Goal: Information Seeking & Learning: Understand process/instructions

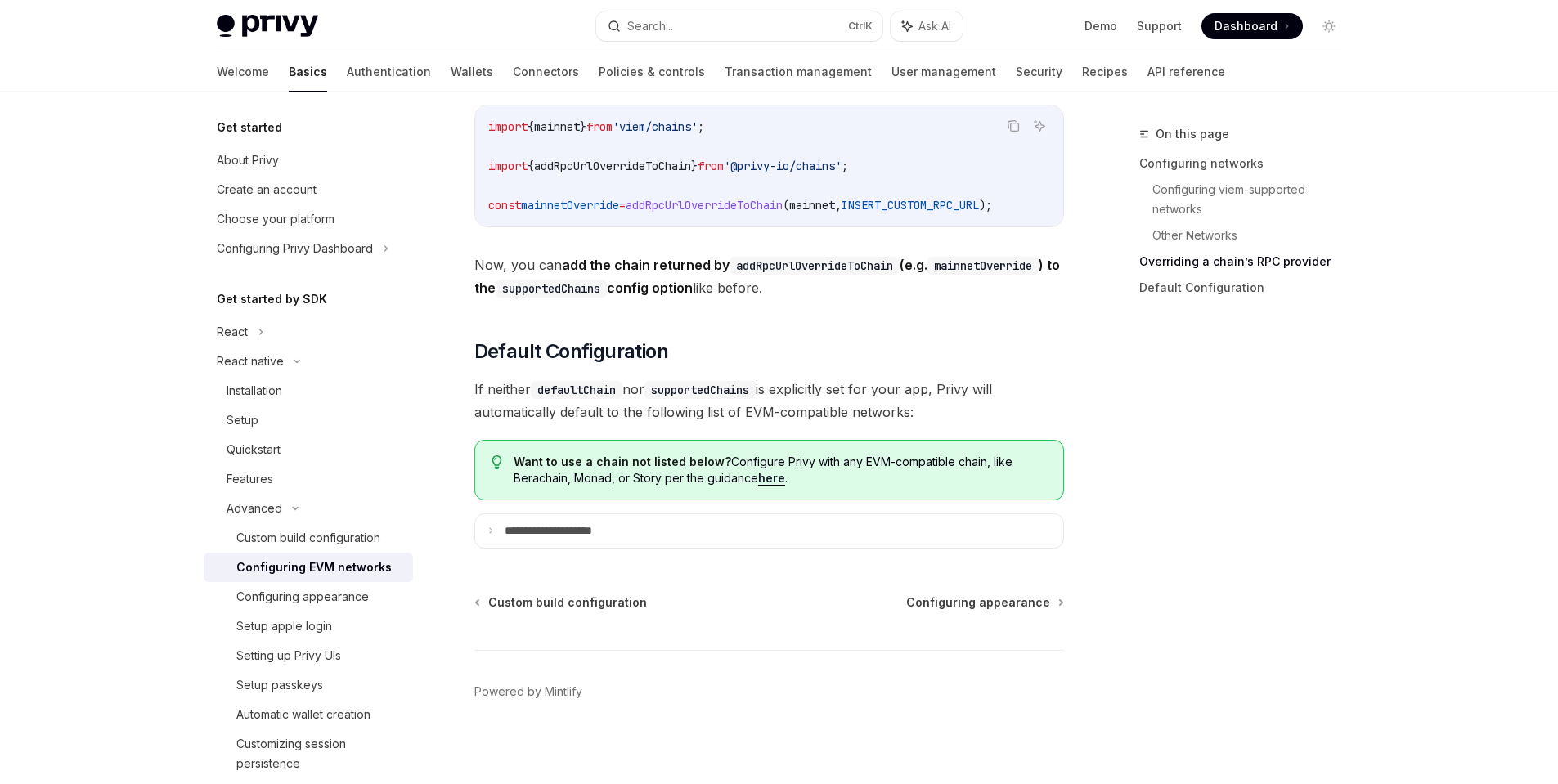
scroll to position [2166, 0]
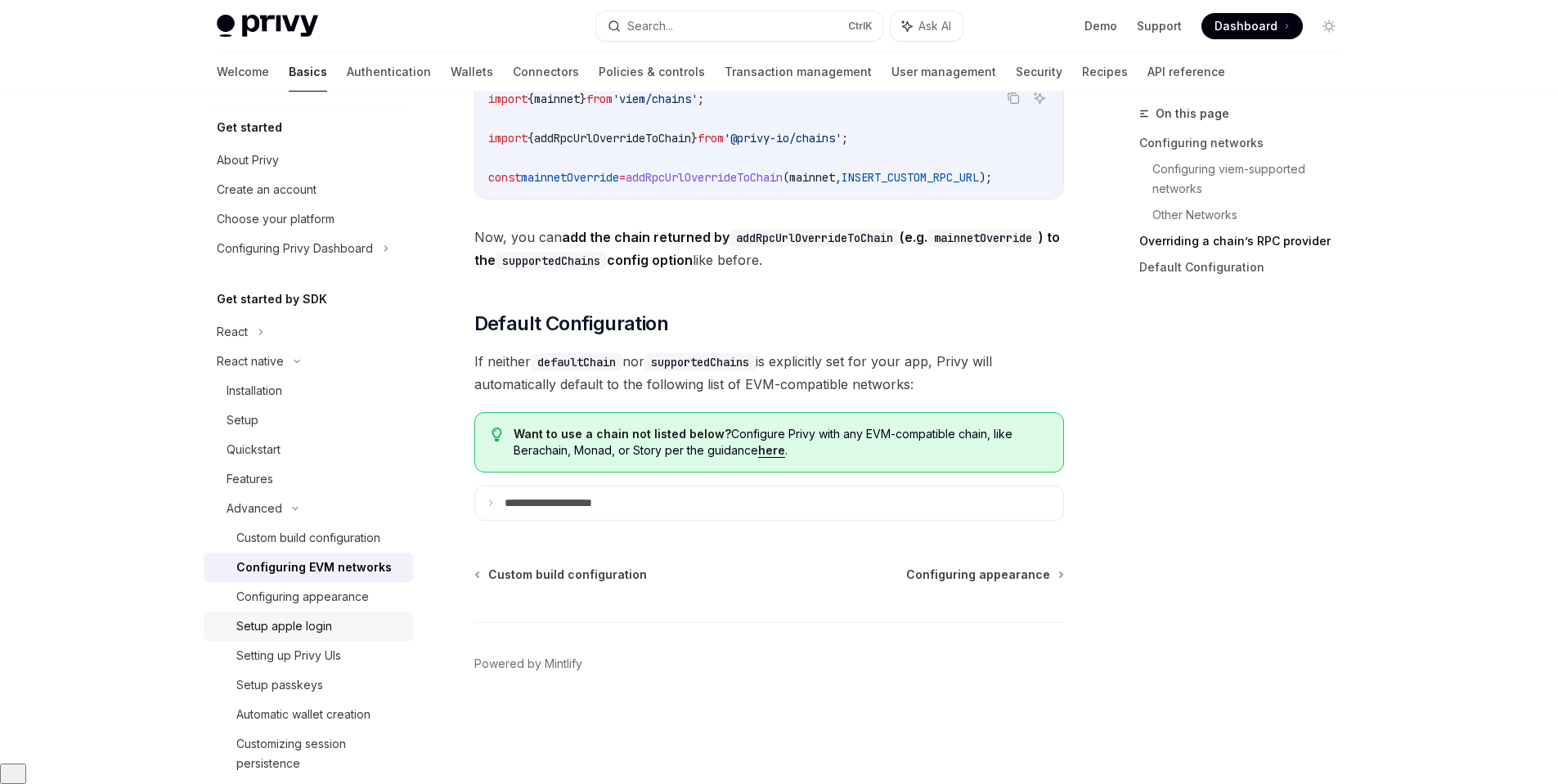
click at [301, 614] on link "Setup apple login" at bounding box center [308, 625] width 209 height 29
type textarea "*"
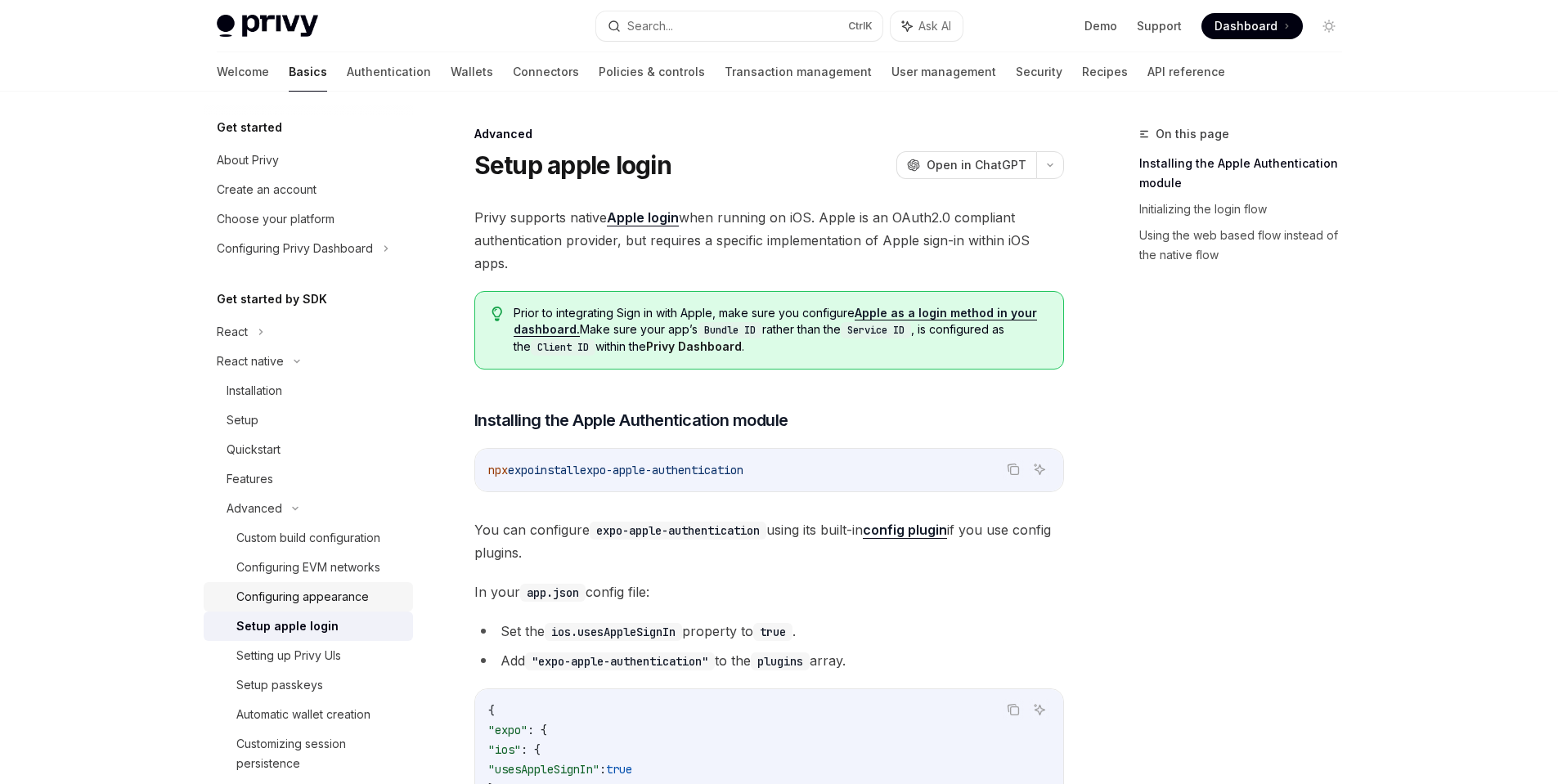
click at [325, 595] on div "Configuring appearance" at bounding box center [302, 597] width 133 height 20
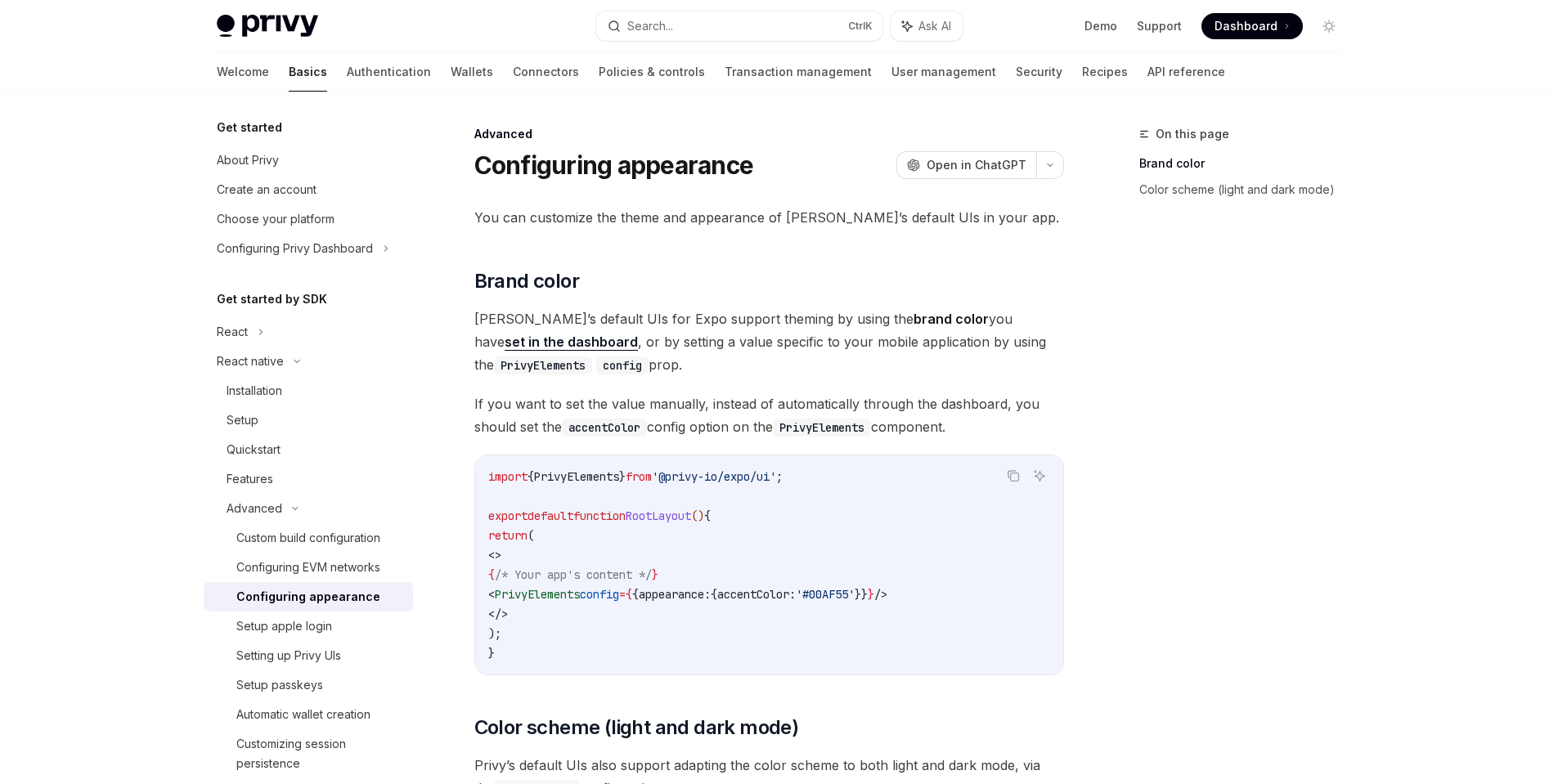
scroll to position [294, 0]
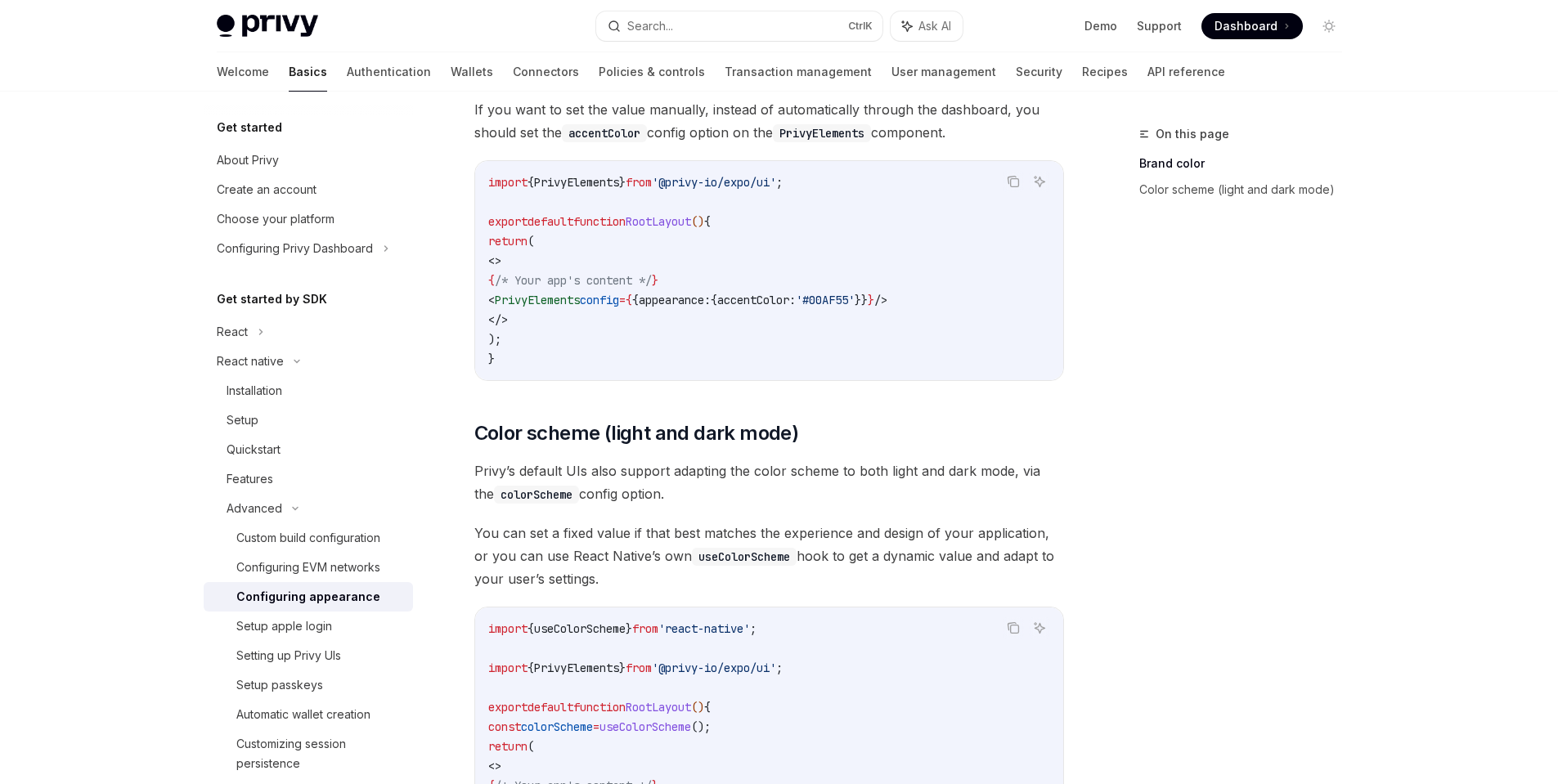
click at [695, 330] on code "import { PrivyElements } from '@privy-io/expo/ui' ; export default function Roo…" at bounding box center [769, 271] width 562 height 196
click at [580, 303] on span "PrivyElements" at bounding box center [537, 300] width 85 height 15
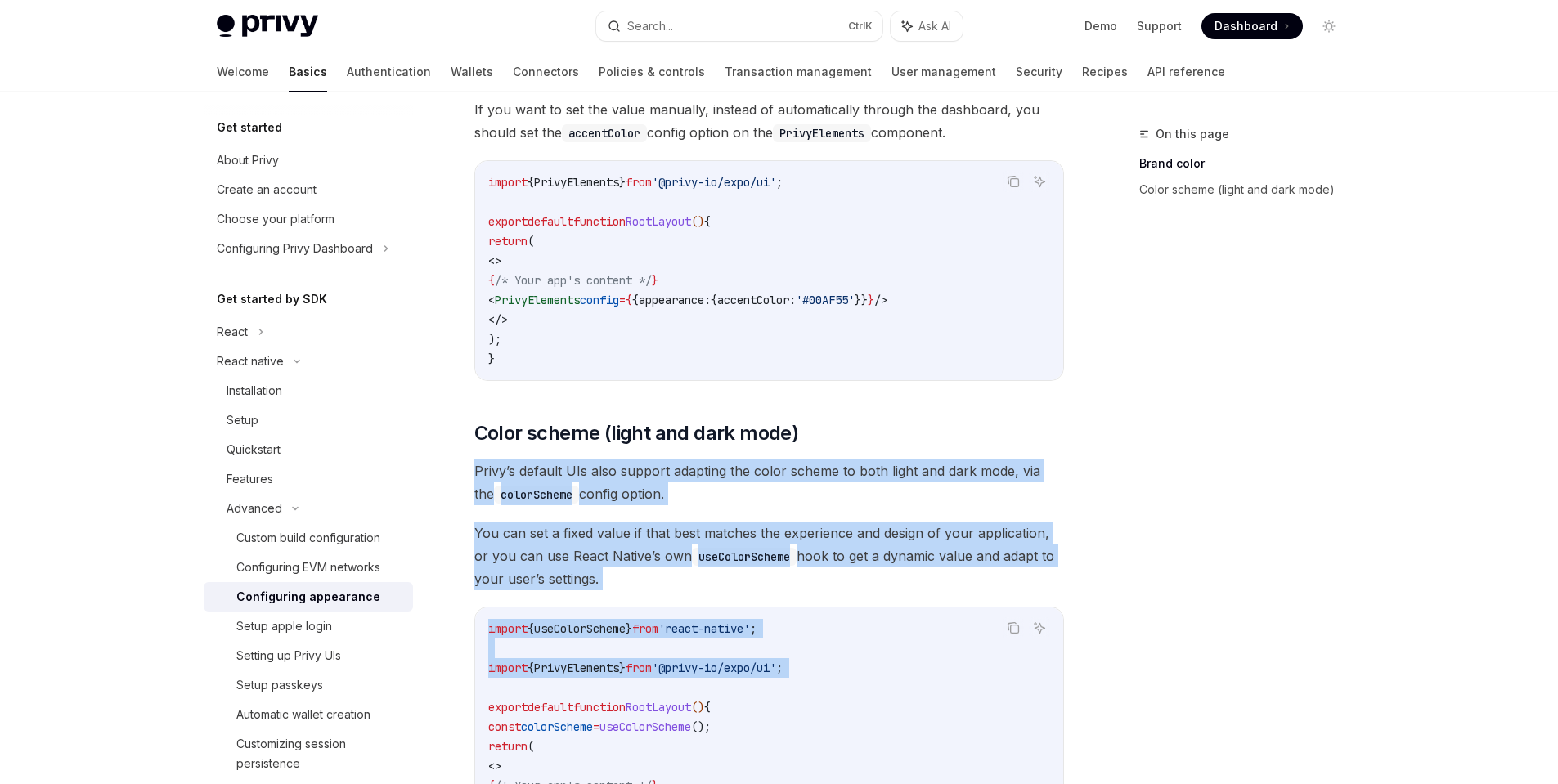
drag, startPoint x: 472, startPoint y: 697, endPoint x: 446, endPoint y: 447, distance: 251.3
click at [445, 446] on div "Advanced Configuring appearance OpenAI Open in ChatGPT OpenAI Open in ChatGPT Y…" at bounding box center [615, 479] width 903 height 1299
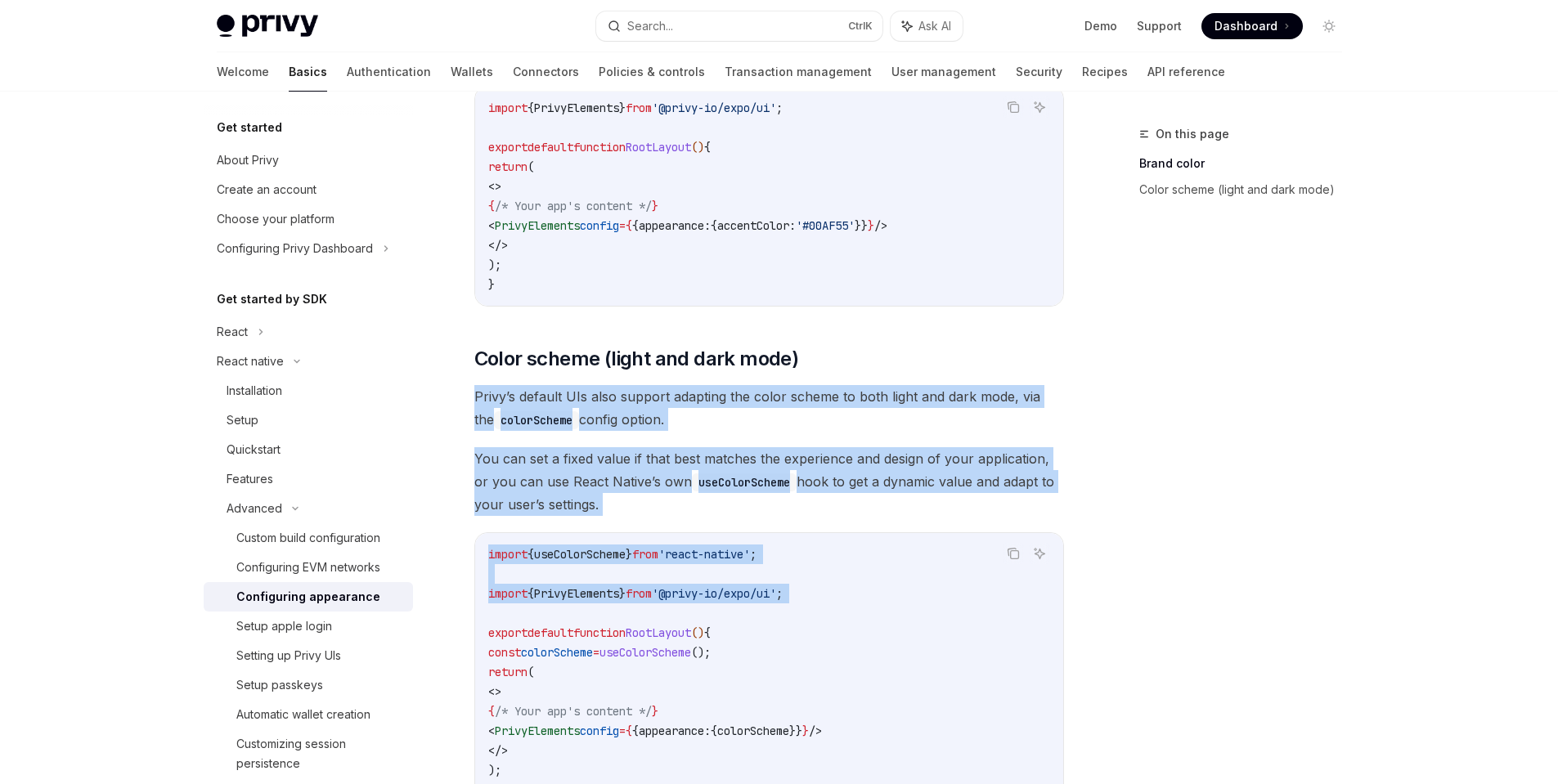
scroll to position [491, 0]
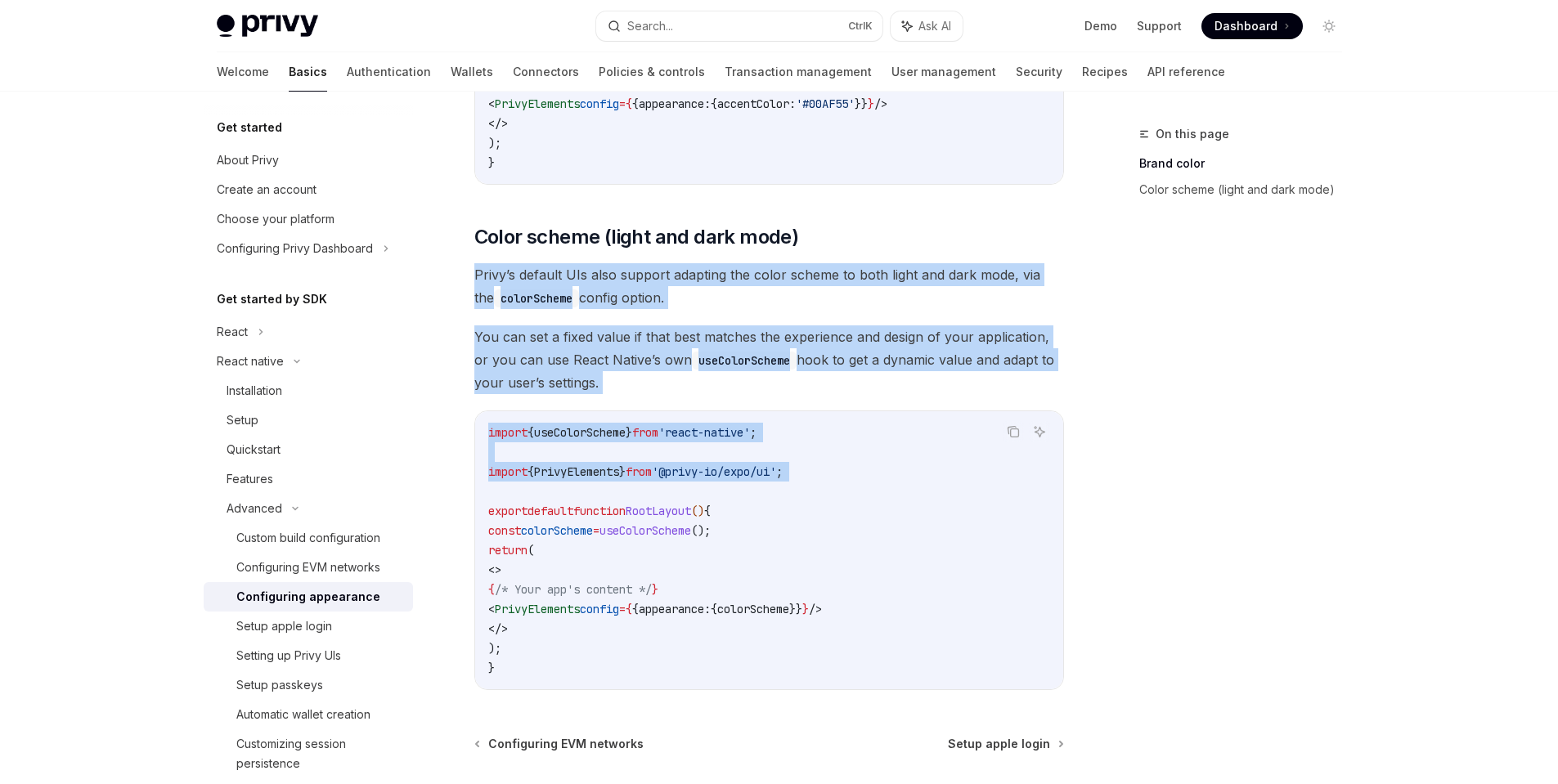
drag, startPoint x: 686, startPoint y: 481, endPoint x: 592, endPoint y: 607, distance: 157.2
click at [684, 482] on code "import { useColorScheme } from 'react-native' ; import { PrivyElements } from '…" at bounding box center [769, 550] width 562 height 255
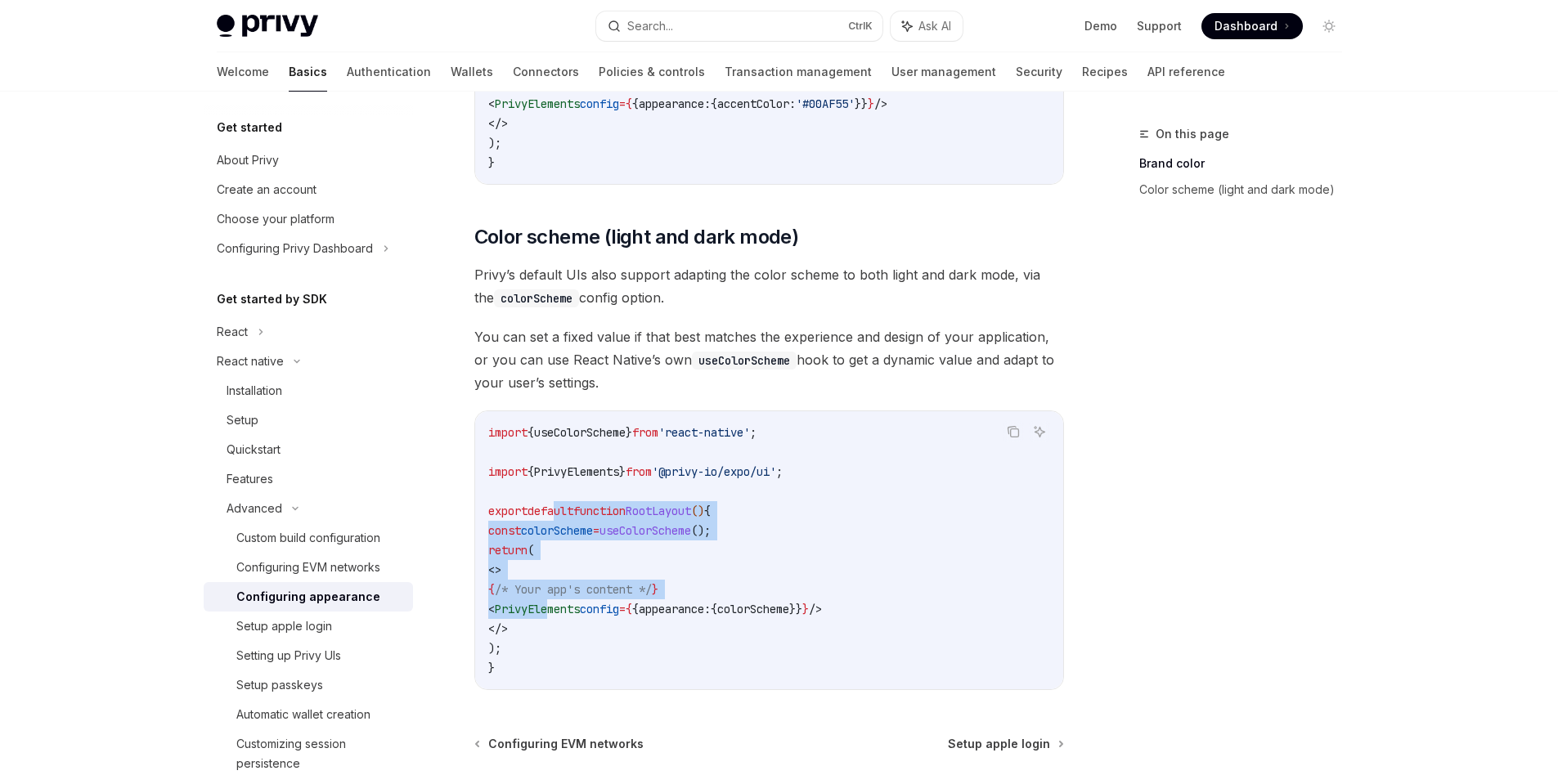
drag, startPoint x: 590, startPoint y: 608, endPoint x: 550, endPoint y: 498, distance: 117.0
click at [551, 501] on code "import { useColorScheme } from 'react-native' ; import { PrivyElements } from '…" at bounding box center [769, 550] width 562 height 255
drag, startPoint x: 723, startPoint y: 538, endPoint x: 716, endPoint y: 565, distance: 27.9
click at [722, 538] on code "import { useColorScheme } from 'react-native' ; import { PrivyElements } from '…" at bounding box center [769, 550] width 562 height 255
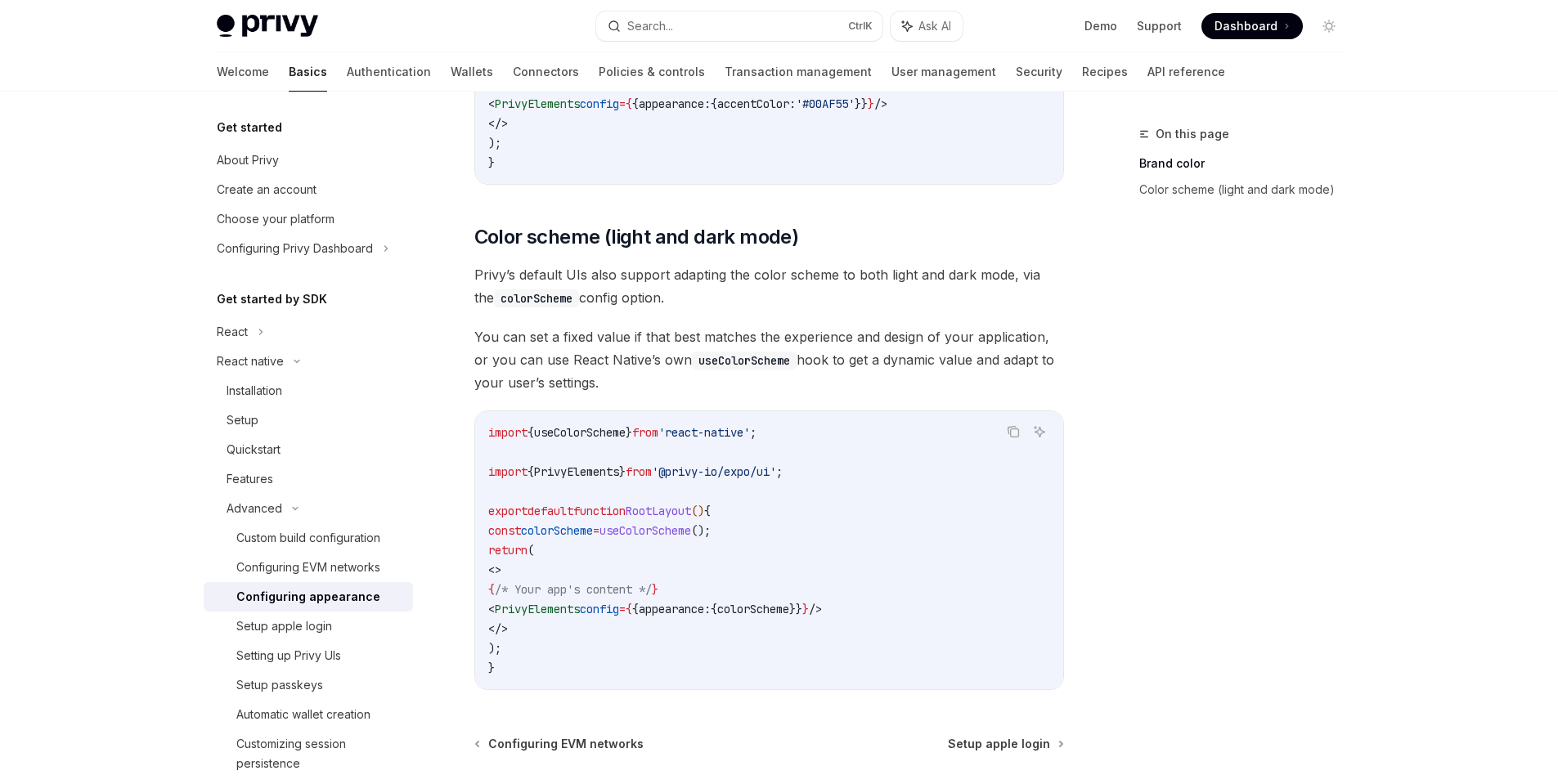
click at [682, 638] on code "import { useColorScheme } from 'react-native' ; import { PrivyElements } from '…" at bounding box center [769, 550] width 562 height 255
drag, startPoint x: 611, startPoint y: 640, endPoint x: 520, endPoint y: 552, distance: 126.6
click at [531, 558] on code "import { useColorScheme } from 'react-native' ; import { PrivyElements } from '…" at bounding box center [769, 550] width 562 height 255
click at [530, 598] on code "import { useColorScheme } from 'react-native' ; import { PrivyElements } from '…" at bounding box center [769, 550] width 562 height 255
drag, startPoint x: 497, startPoint y: 662, endPoint x: 479, endPoint y: 527, distance: 136.2
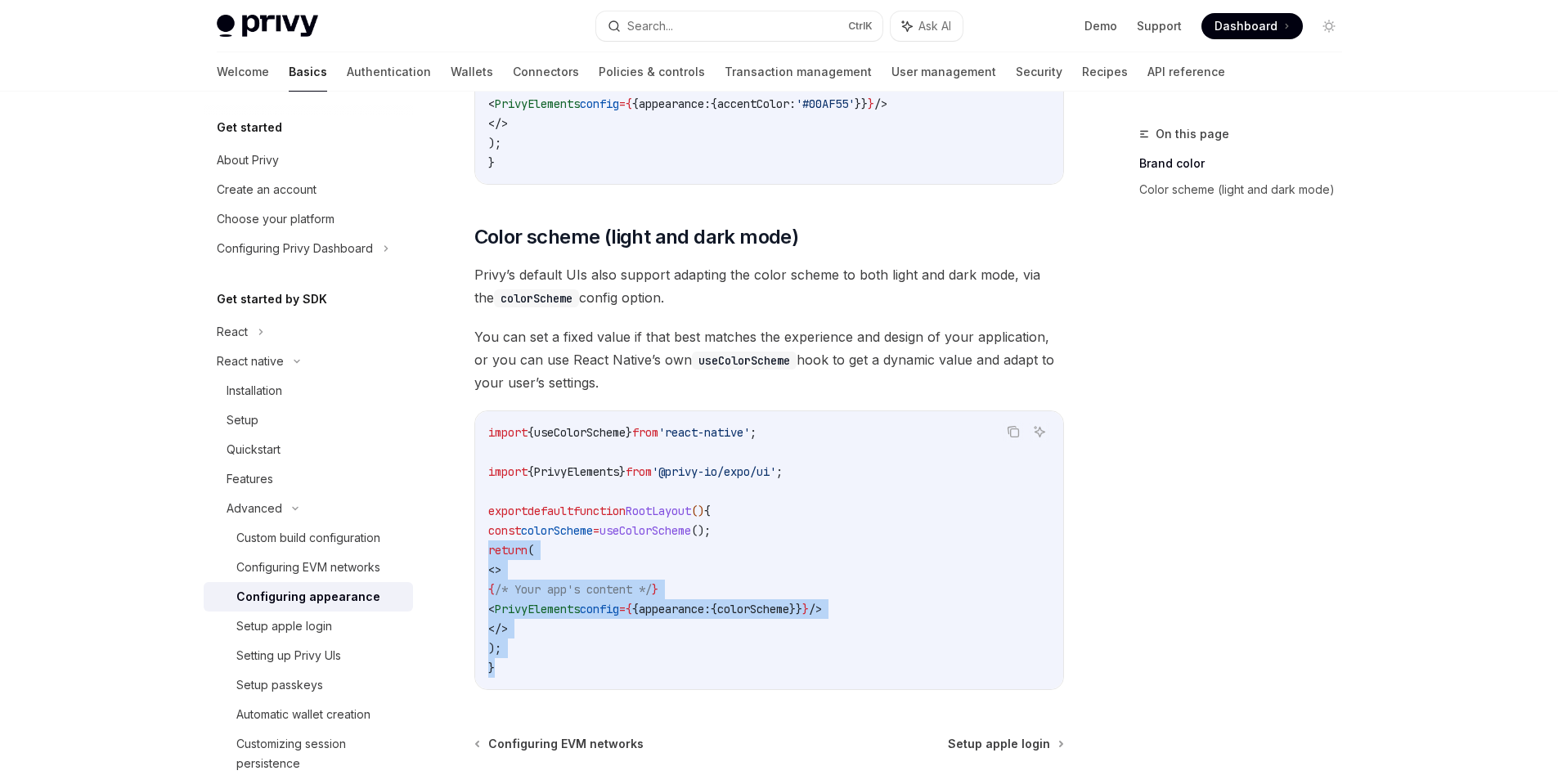
click at [479, 539] on div "import { useColorScheme } from 'react-native' ; import { PrivyElements } from '…" at bounding box center [769, 551] width 588 height 278
click at [489, 499] on code "import { useColorScheme } from 'react-native' ; import { PrivyElements } from '…" at bounding box center [769, 550] width 562 height 255
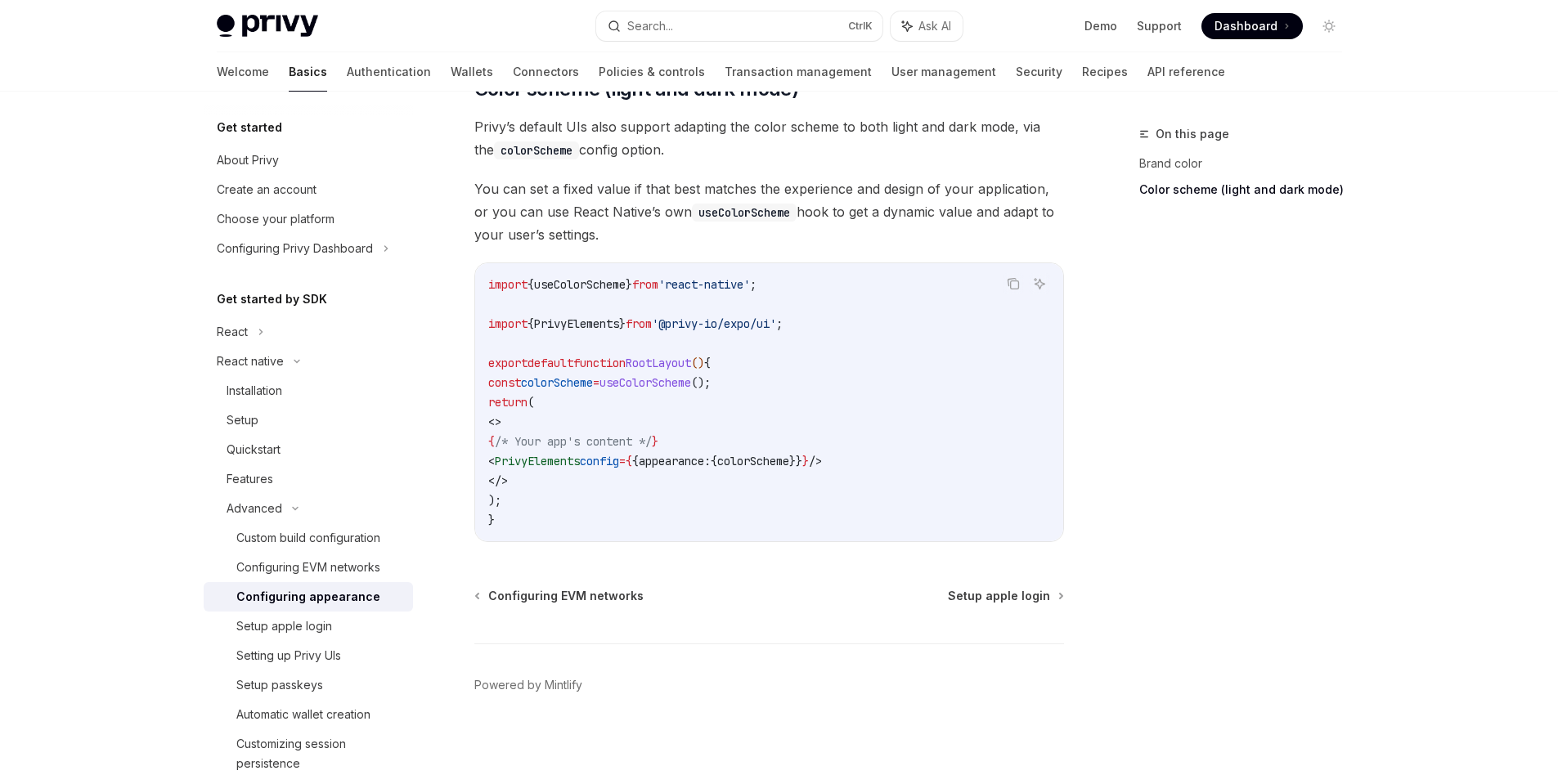
scroll to position [640, 0]
click at [371, 561] on div "Configuring EVM networks" at bounding box center [308, 568] width 144 height 20
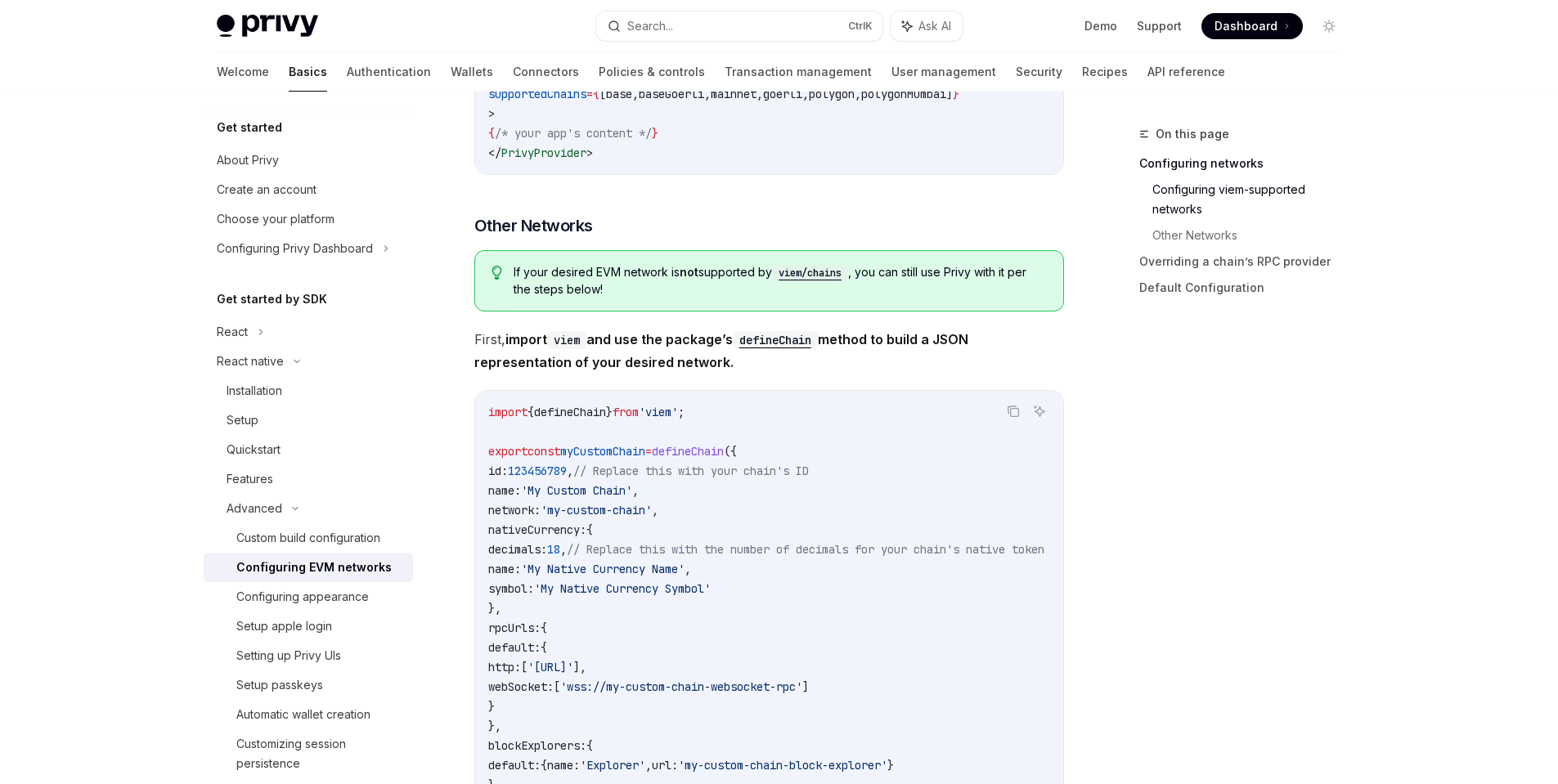
scroll to position [883, 0]
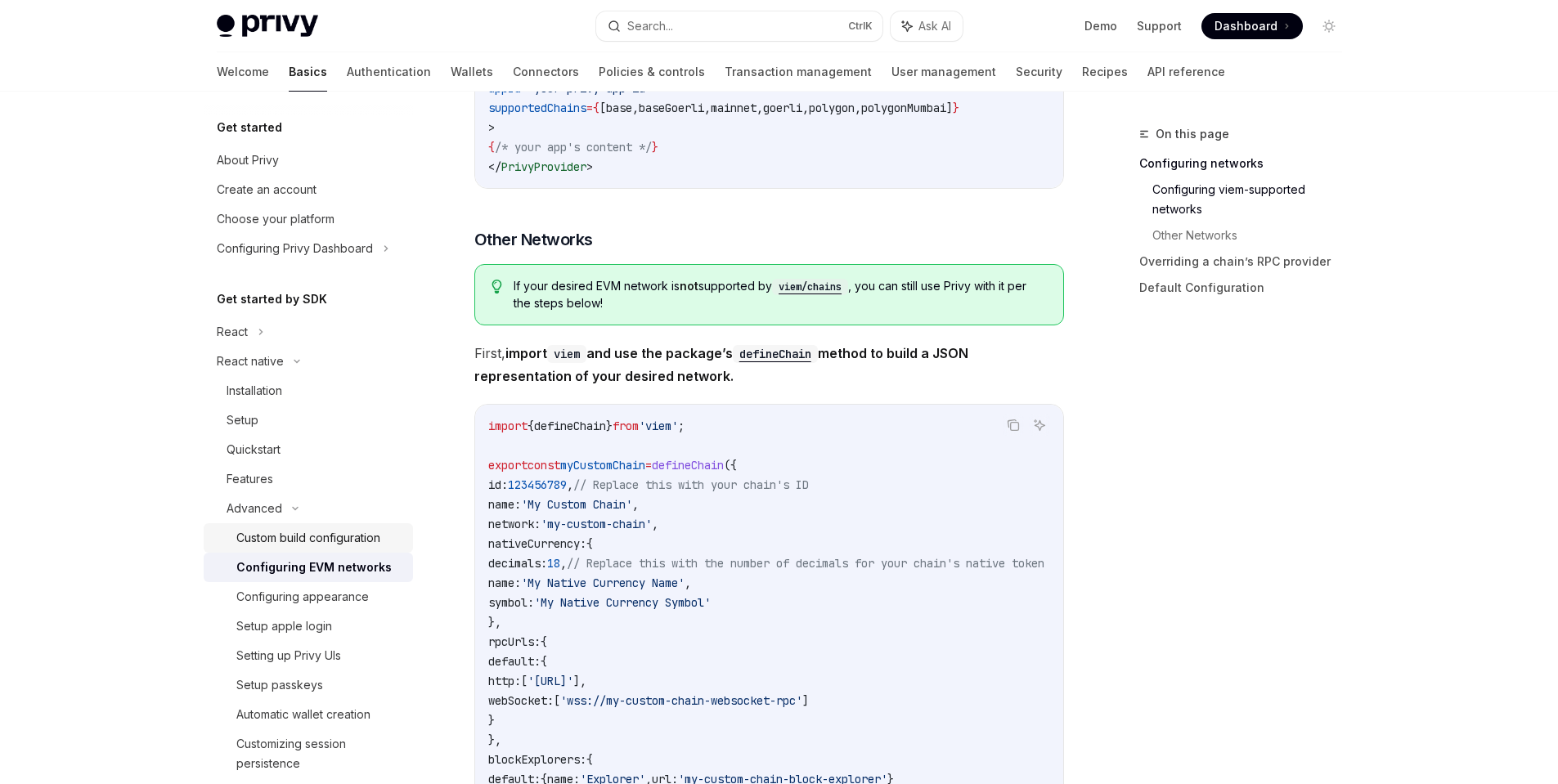
click at [313, 542] on div "Custom build configuration" at bounding box center [308, 538] width 144 height 20
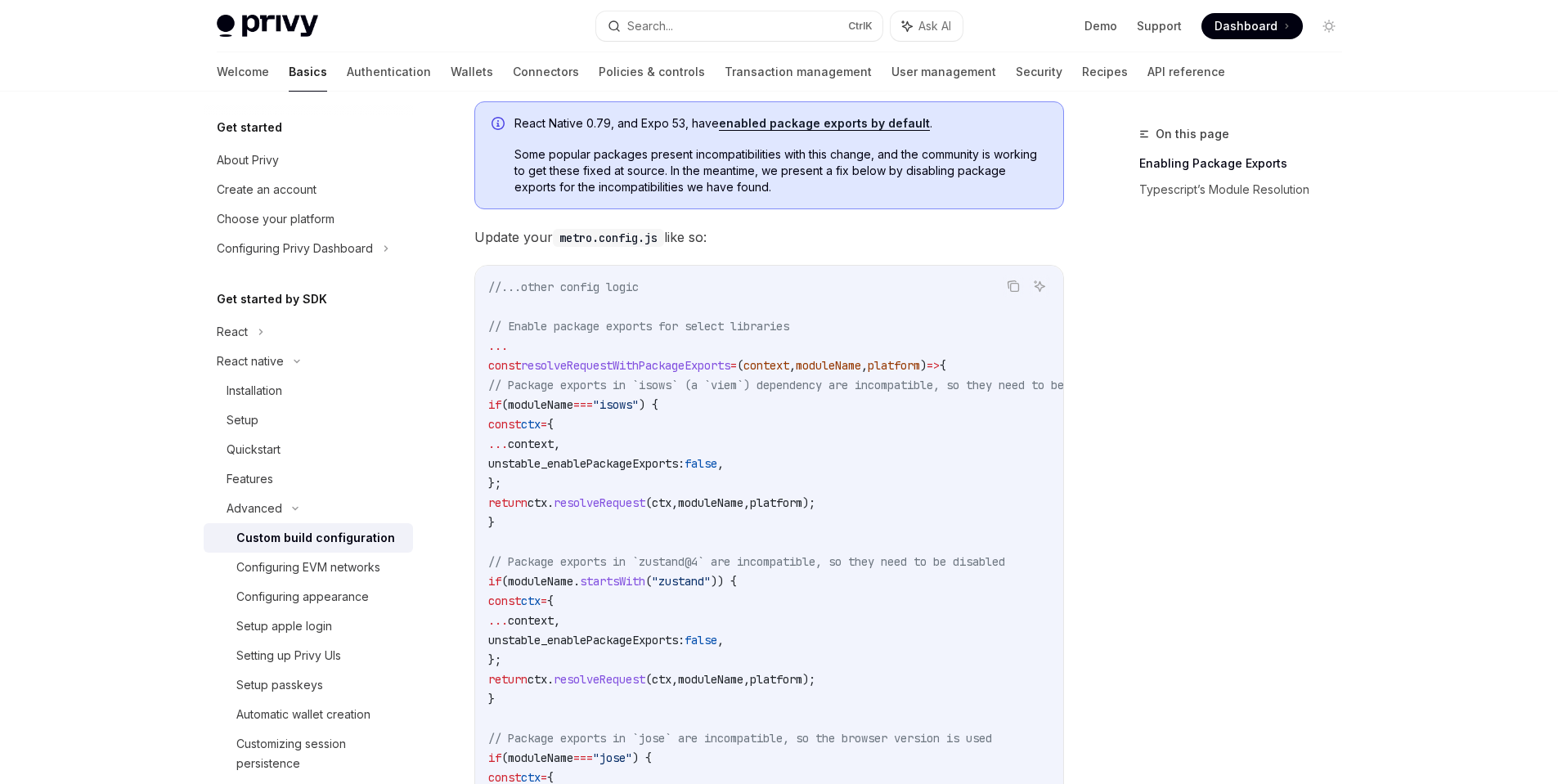
scroll to position [393, 0]
click at [612, 467] on span "unstable_enablePackageExports:" at bounding box center [586, 467] width 196 height 15
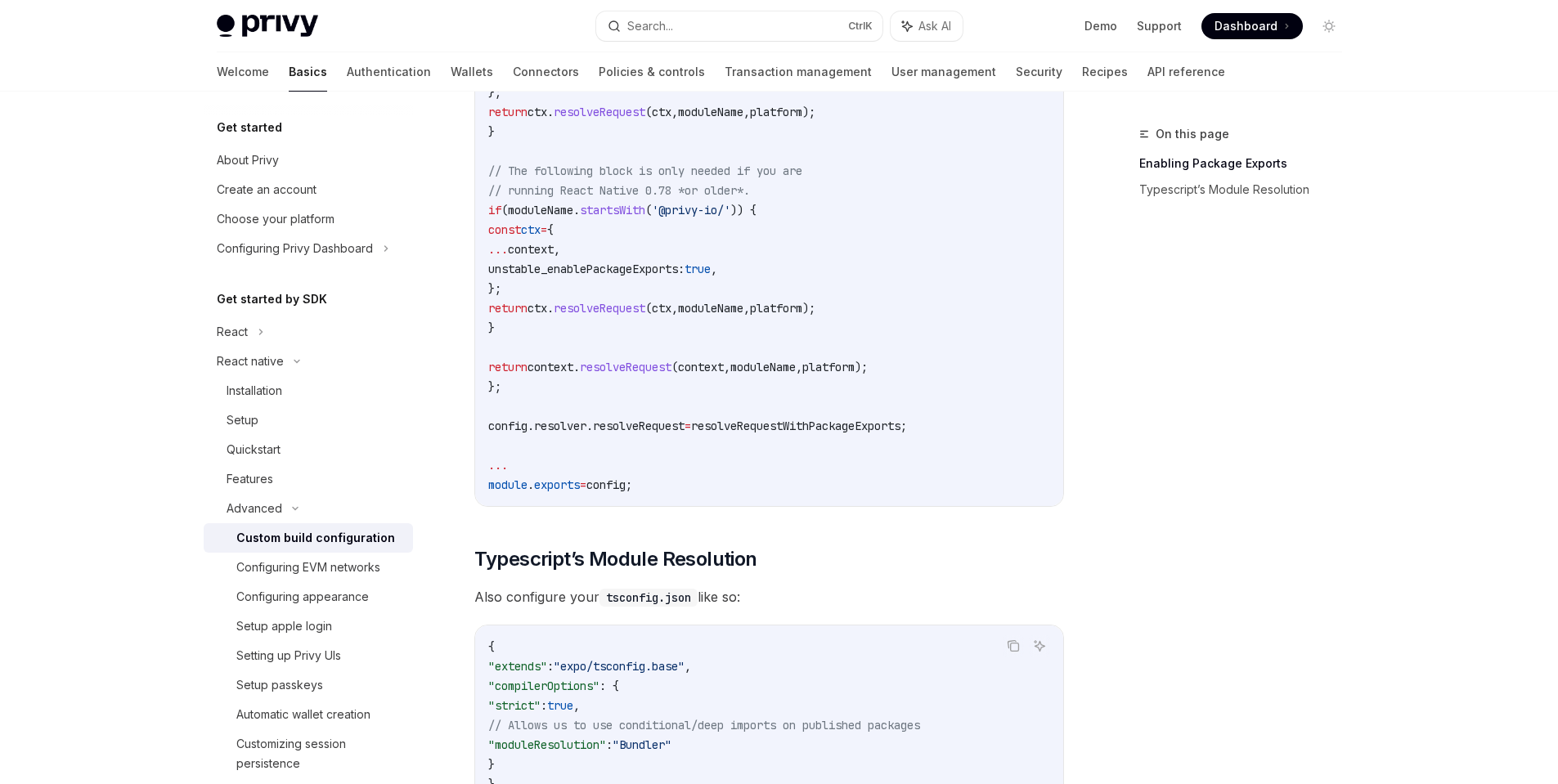
scroll to position [1178, 0]
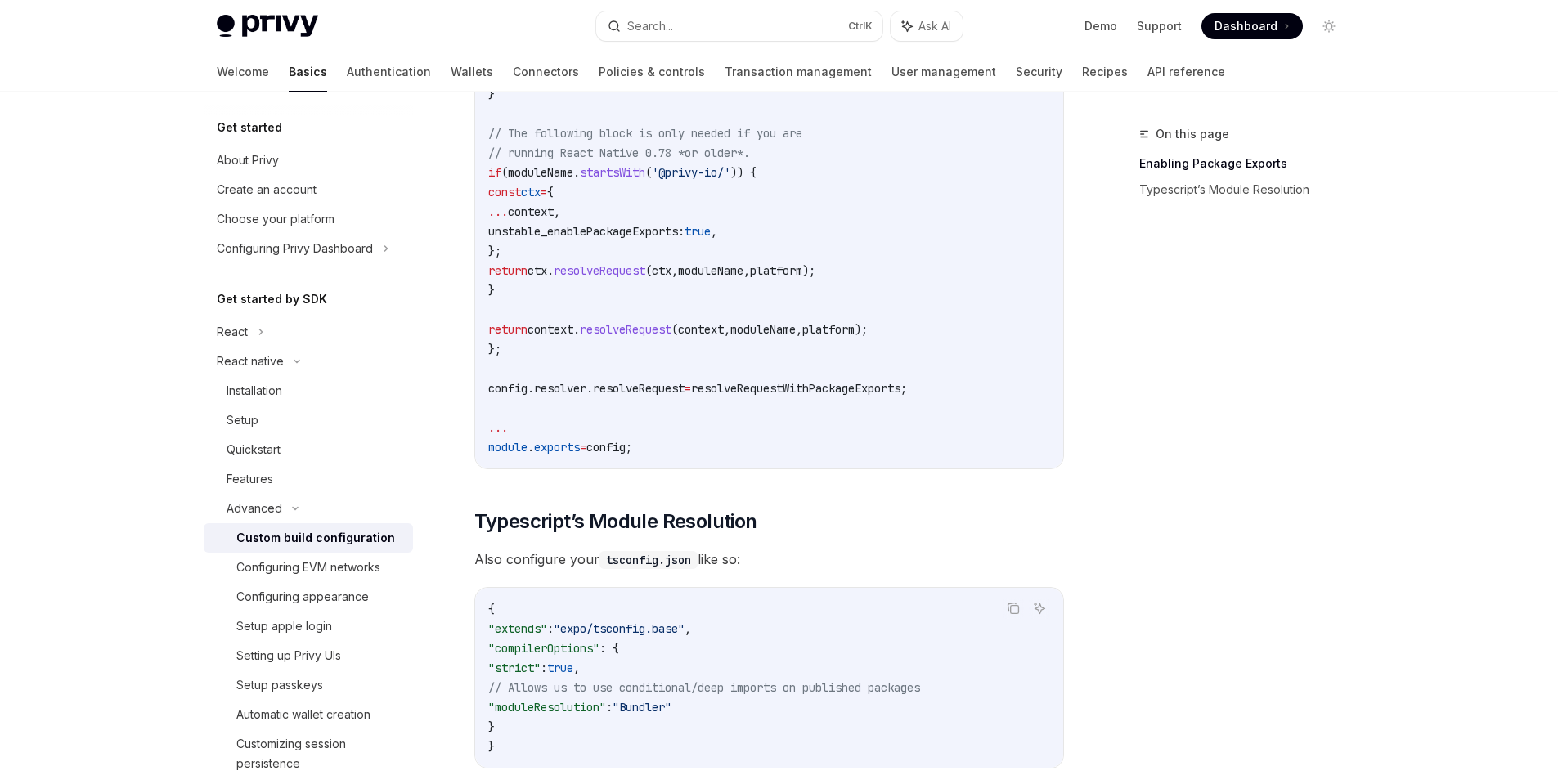
drag, startPoint x: 846, startPoint y: 134, endPoint x: 498, endPoint y: 131, distance: 348.0
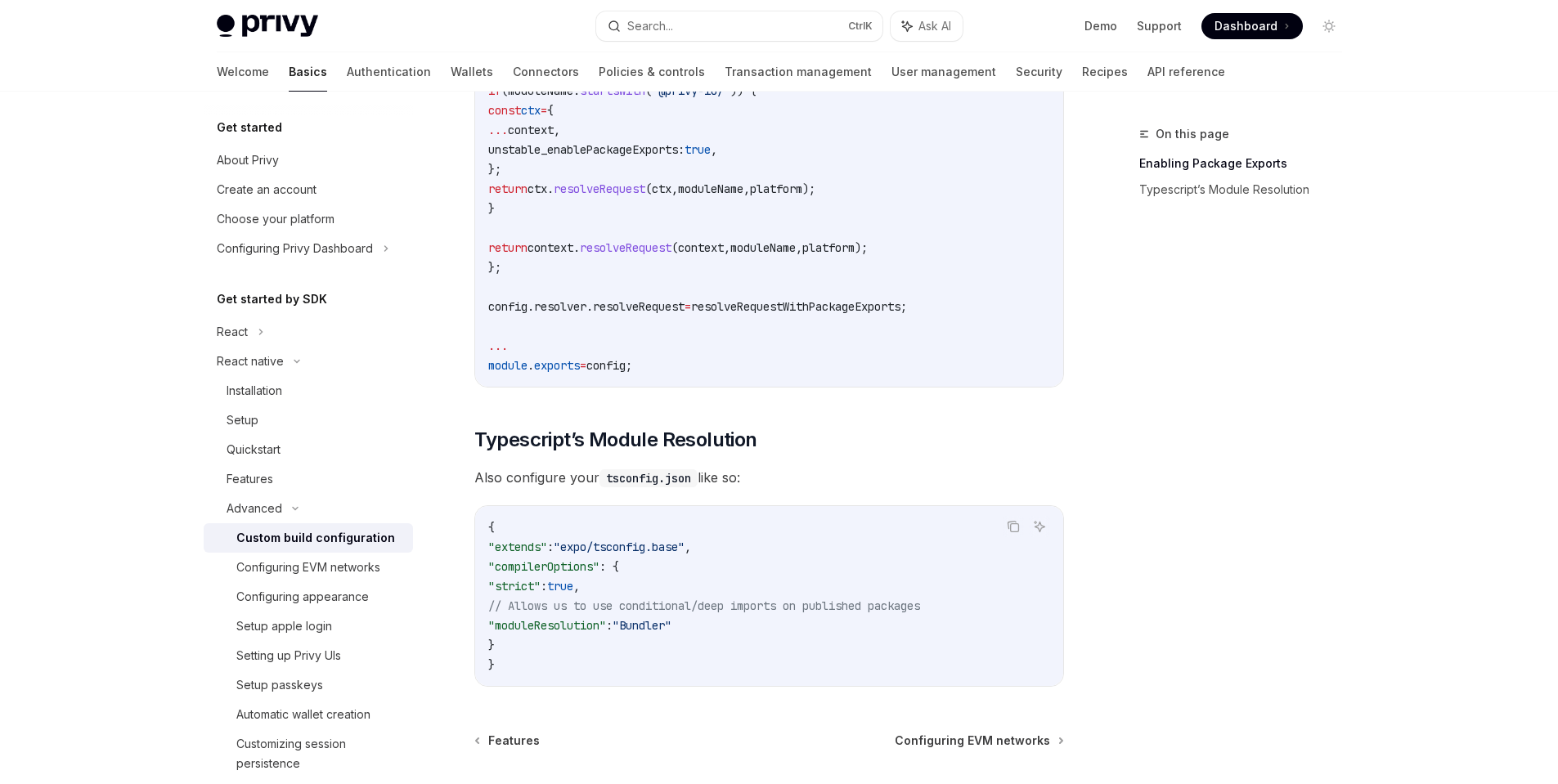
scroll to position [1374, 0]
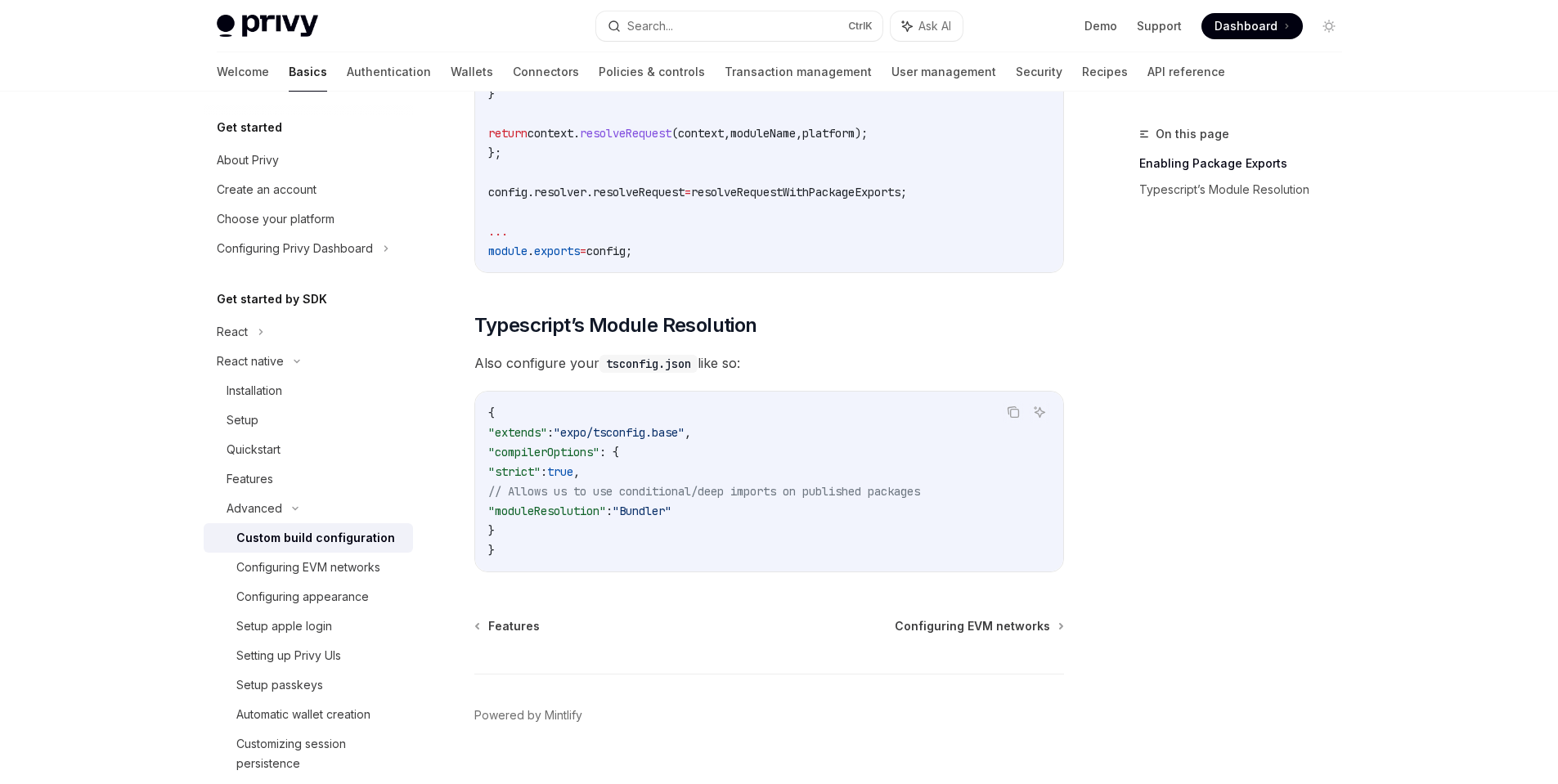
click at [554, 437] on span ":" at bounding box center [550, 432] width 6 height 15
click at [479, 492] on div "{ "extends" : "expo/tsconfig.base" , "compilerOptions" : { "strict" : true , //…" at bounding box center [769, 482] width 588 height 180
drag, startPoint x: 492, startPoint y: 463, endPoint x: 512, endPoint y: 533, distance: 72.8
click at [512, 533] on code "{ "extends" : "expo/tsconfig.base" , "compilerOptions" : { "strict" : true , //…" at bounding box center [769, 481] width 562 height 157
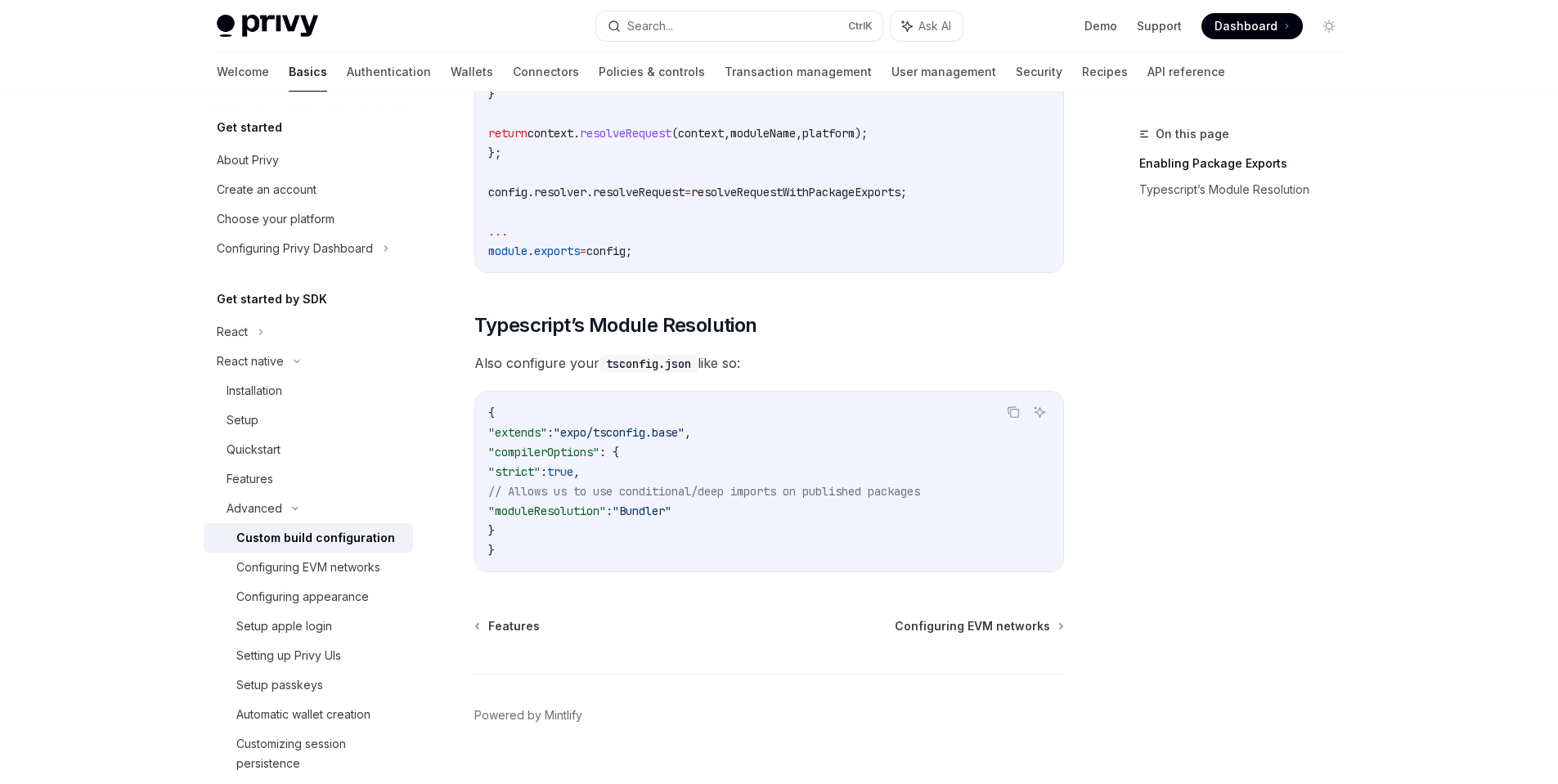
click at [521, 530] on code "{ "extends" : "expo/tsconfig.base" , "compilerOptions" : { "strict" : true , //…" at bounding box center [769, 481] width 562 height 157
drag, startPoint x: 529, startPoint y: 565, endPoint x: 528, endPoint y: 531, distance: 34.0
click at [529, 559] on code "{ "extends" : "expo/tsconfig.base" , "compilerOptions" : { "strict" : true , //…" at bounding box center [769, 481] width 562 height 157
click at [571, 194] on span "resolver" at bounding box center [560, 192] width 53 height 15
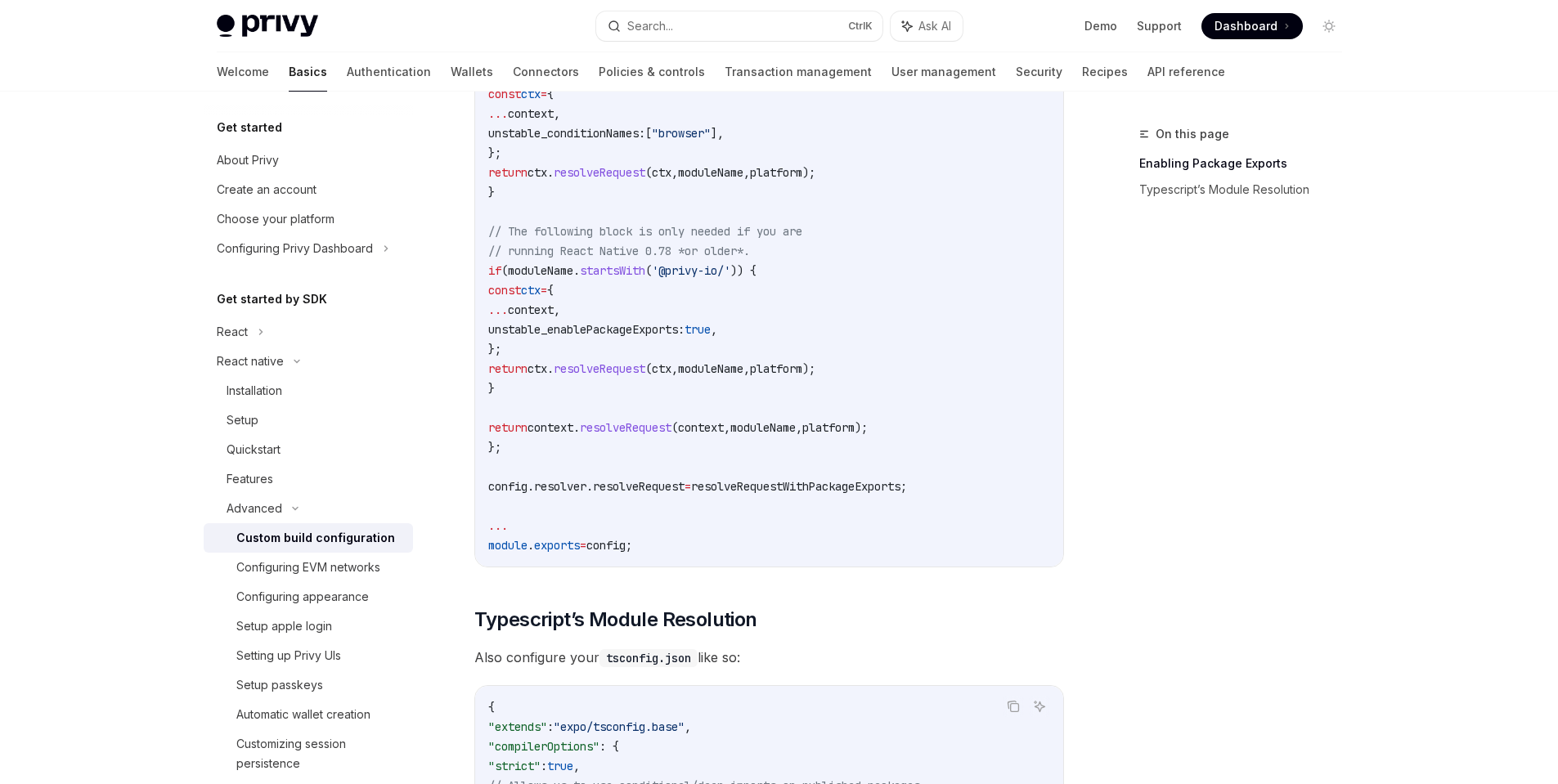
scroll to position [883, 0]
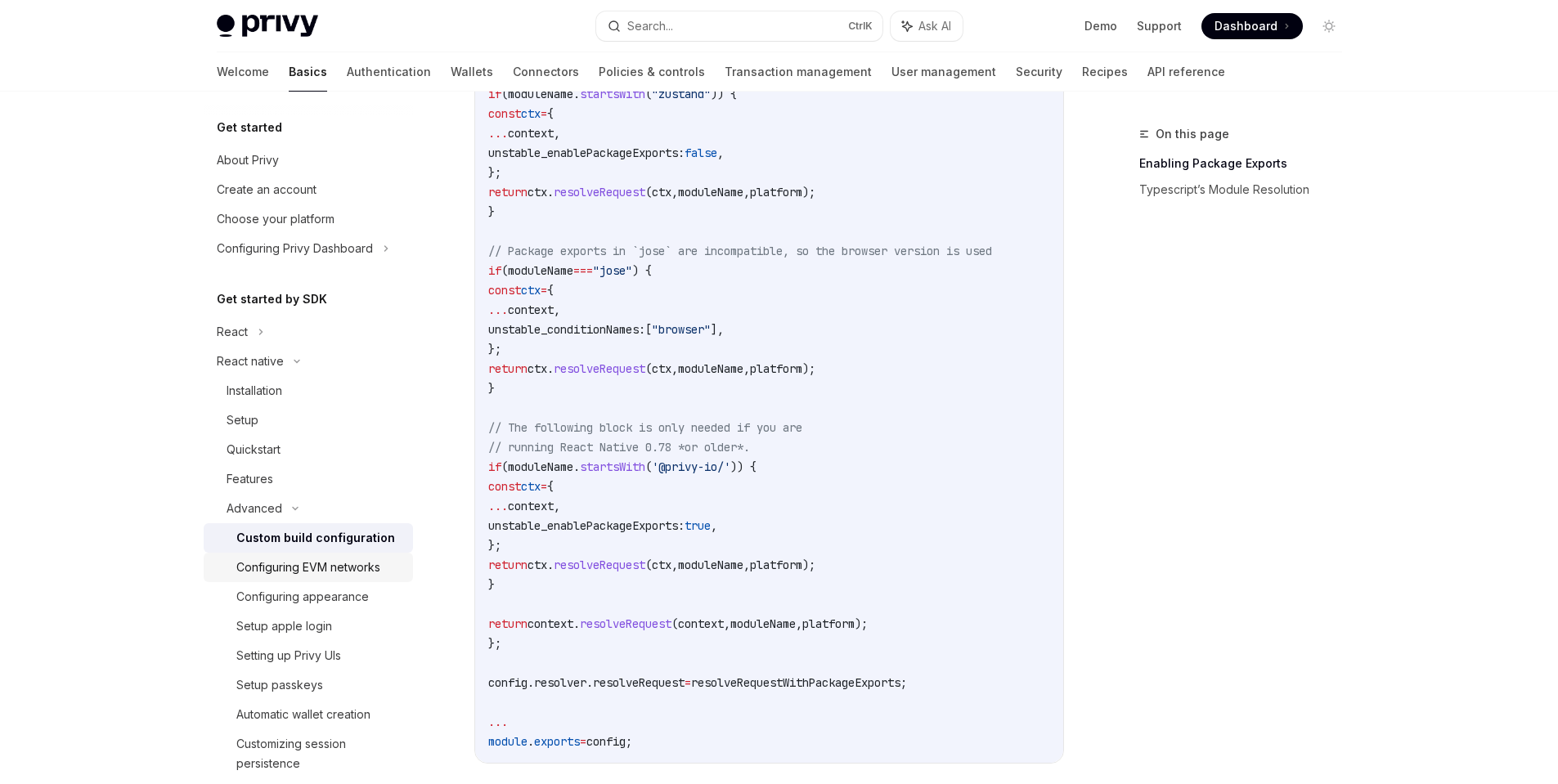
click at [254, 582] on link "Configuring EVM networks" at bounding box center [308, 567] width 209 height 29
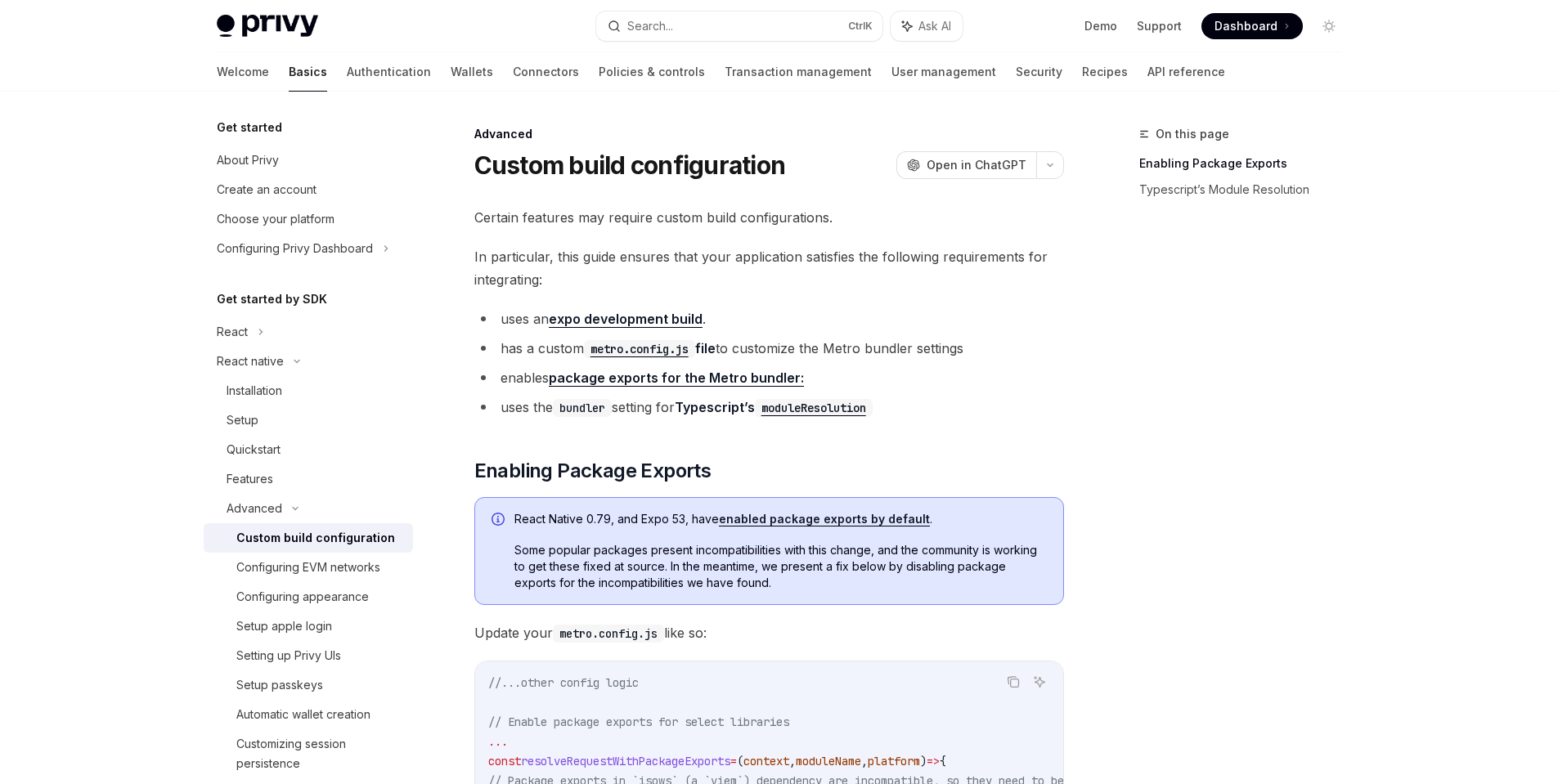
type textarea "*"
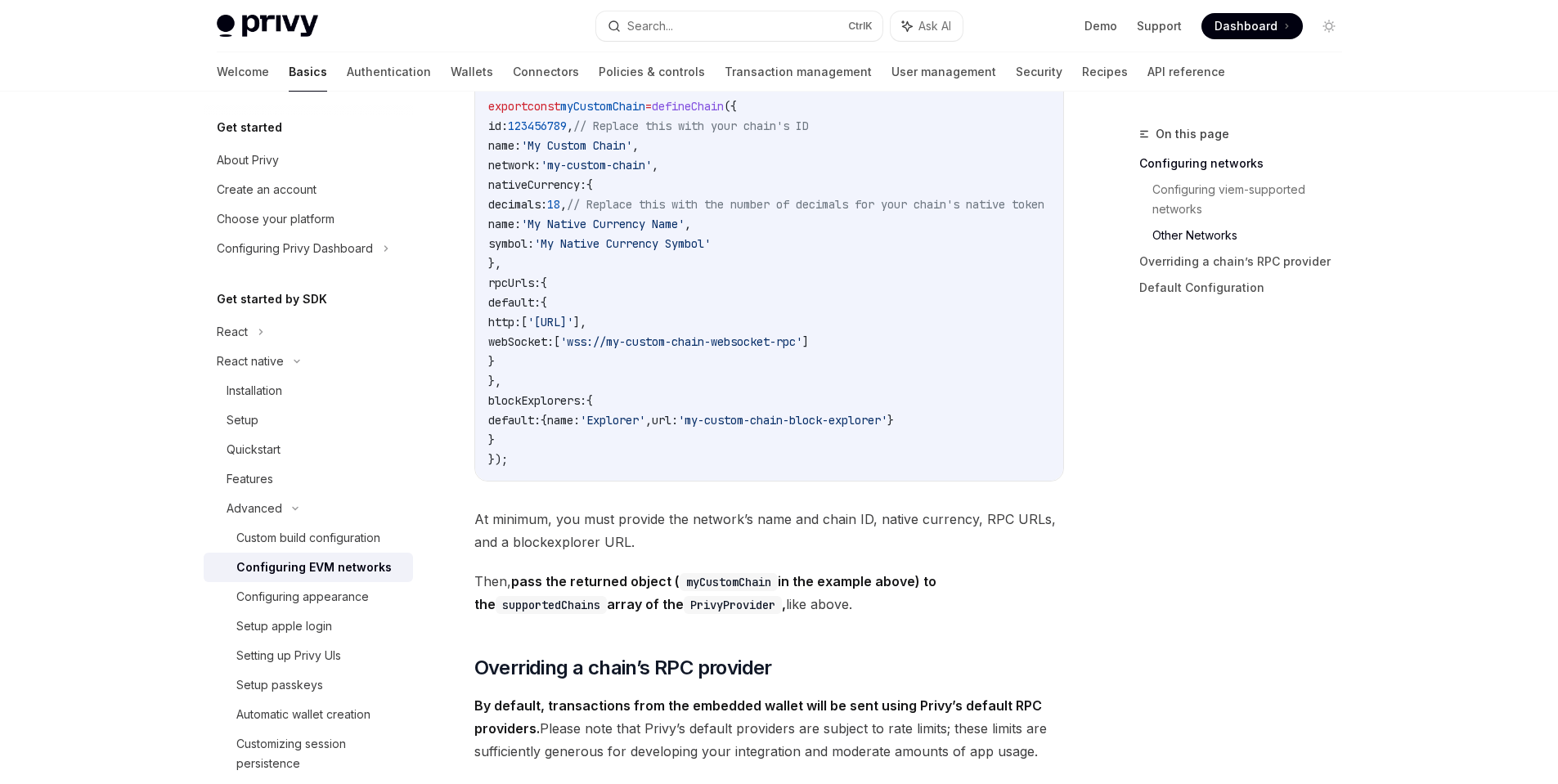
scroll to position [1196, 0]
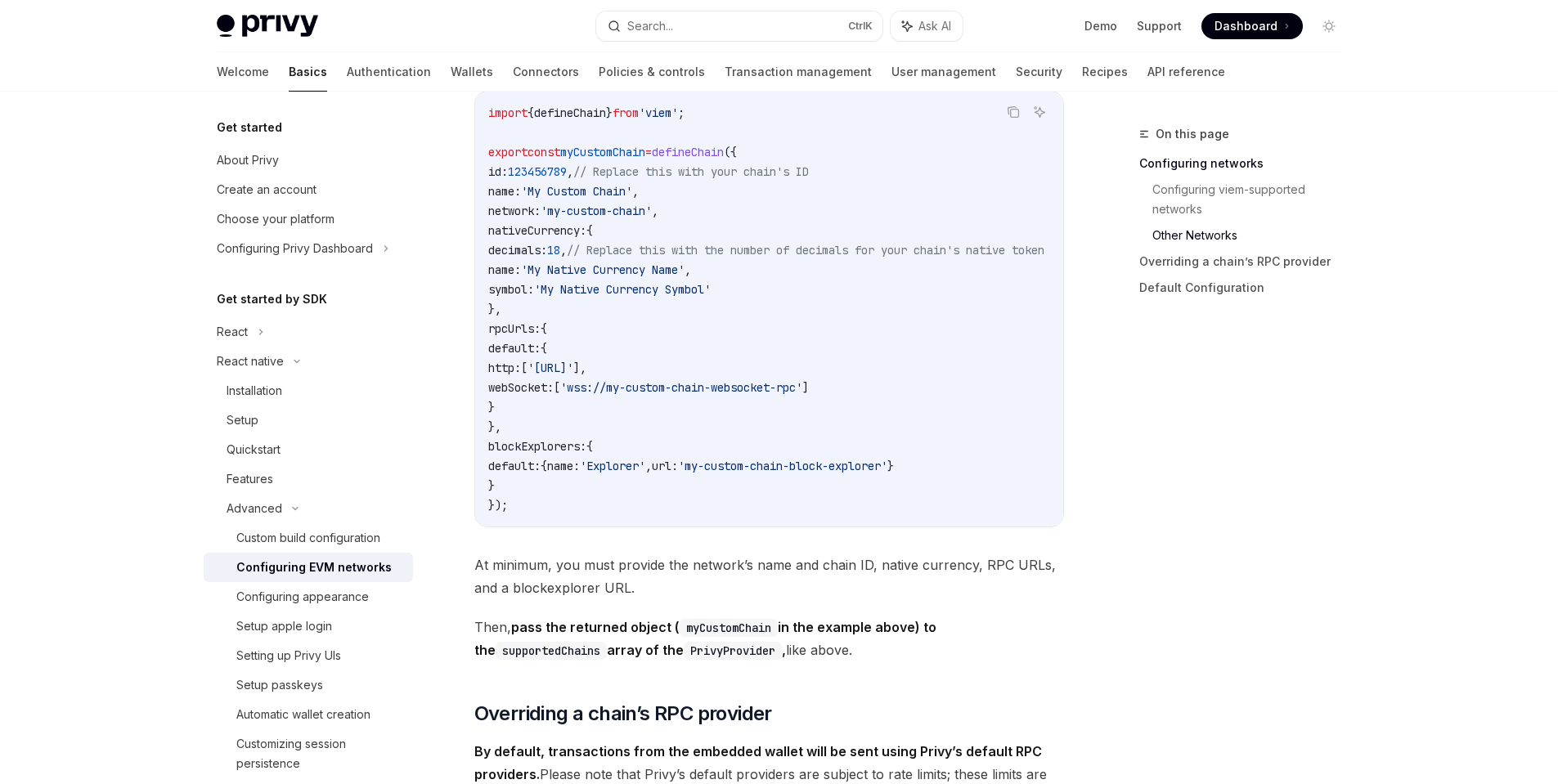
drag, startPoint x: 973, startPoint y: 263, endPoint x: 678, endPoint y: 283, distance: 295.7
click at [971, 257] on span "// Replace this with the number of decimals for your chain's native token" at bounding box center [806, 250] width 478 height 15
drag, startPoint x: 516, startPoint y: 323, endPoint x: 483, endPoint y: 245, distance: 84.7
click at [483, 245] on div "import { defineChain } from 'viem' ; export const myCustomChain = defineChain (…" at bounding box center [769, 309] width 588 height 435
click at [642, 179] on span "// Replace this with your chain's ID" at bounding box center [691, 171] width 235 height 15
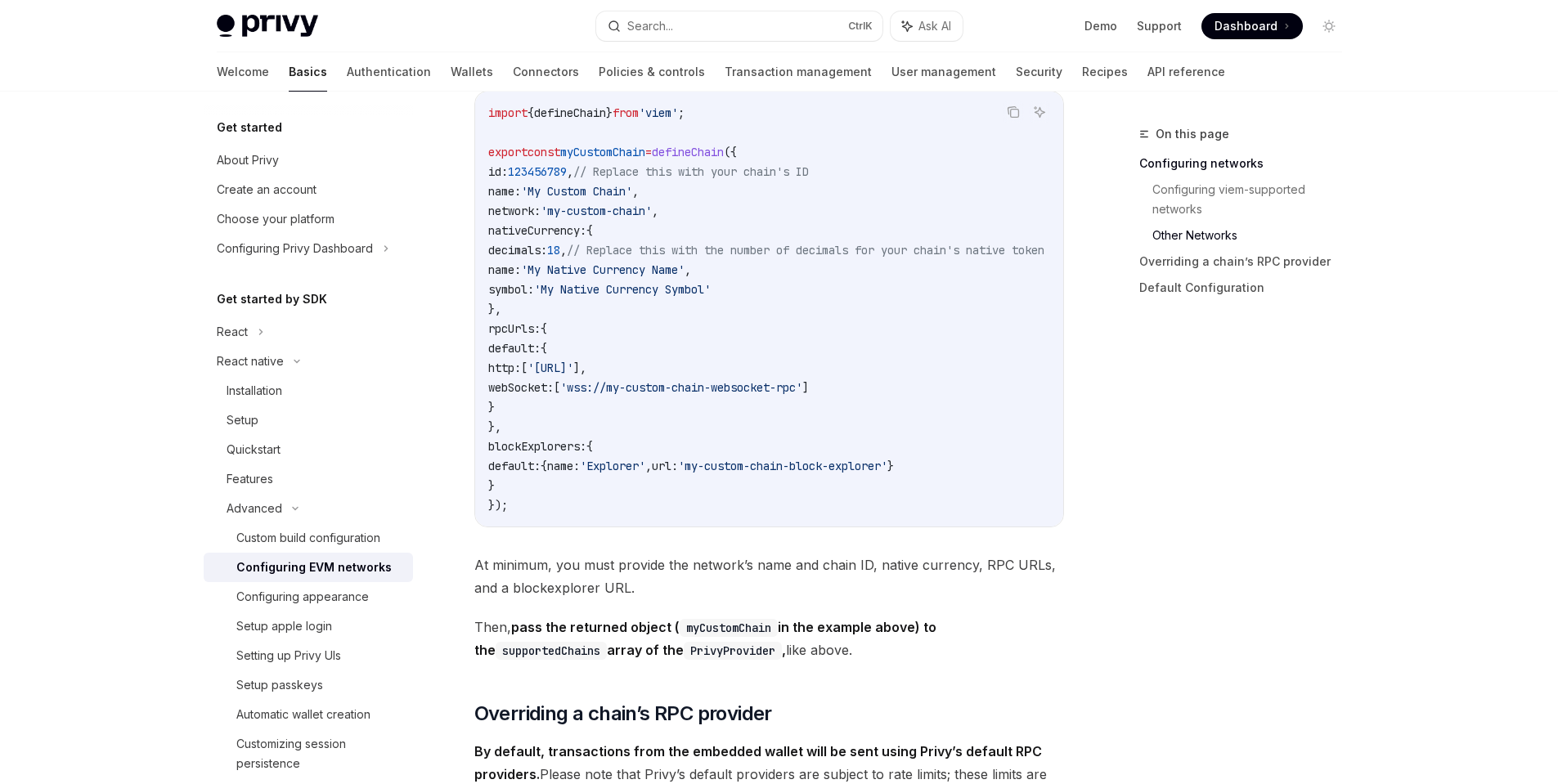
click at [645, 159] on span "myCustomChain" at bounding box center [603, 151] width 85 height 15
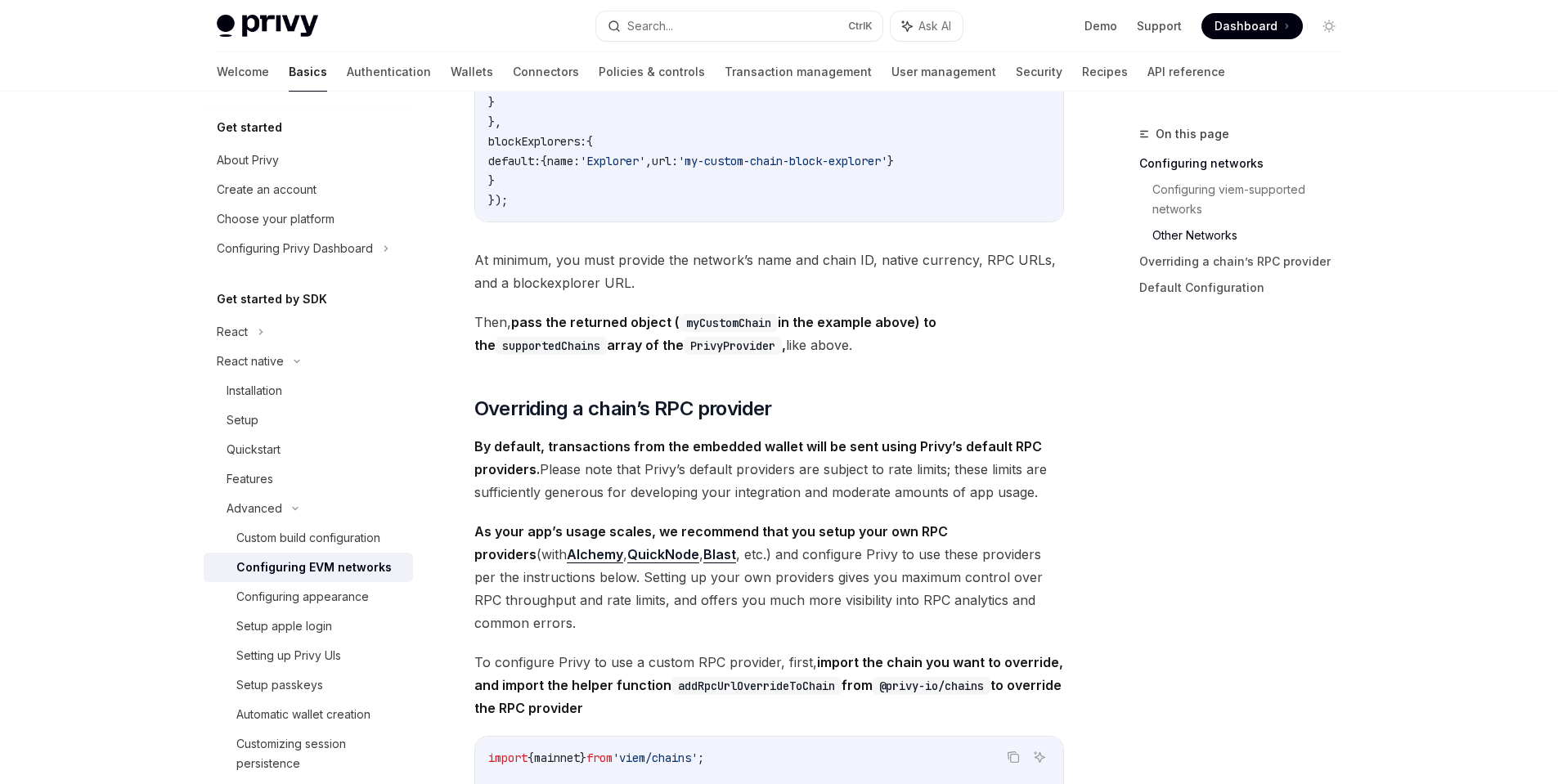
scroll to position [1490, 0]
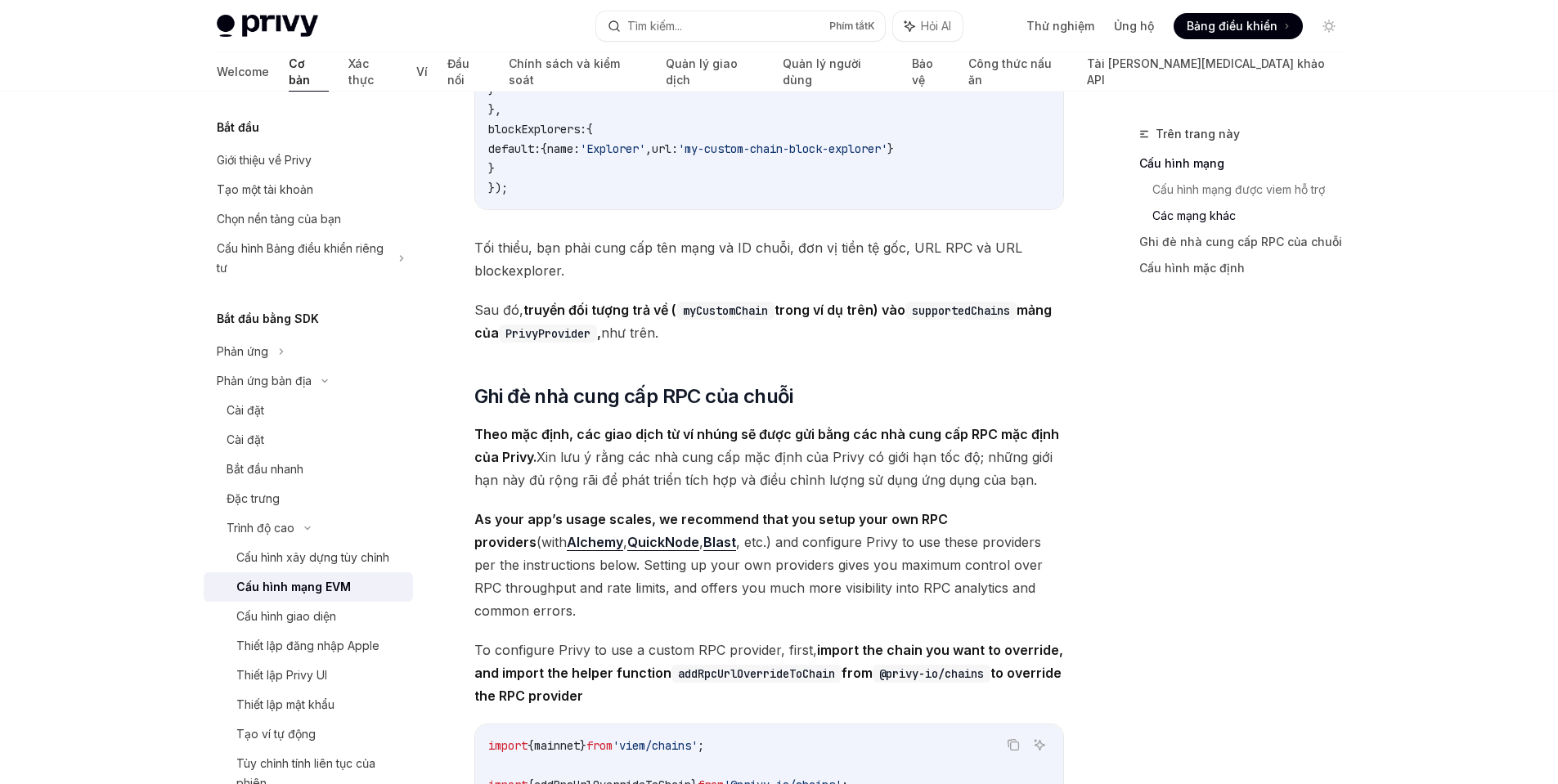
type textarea "*"
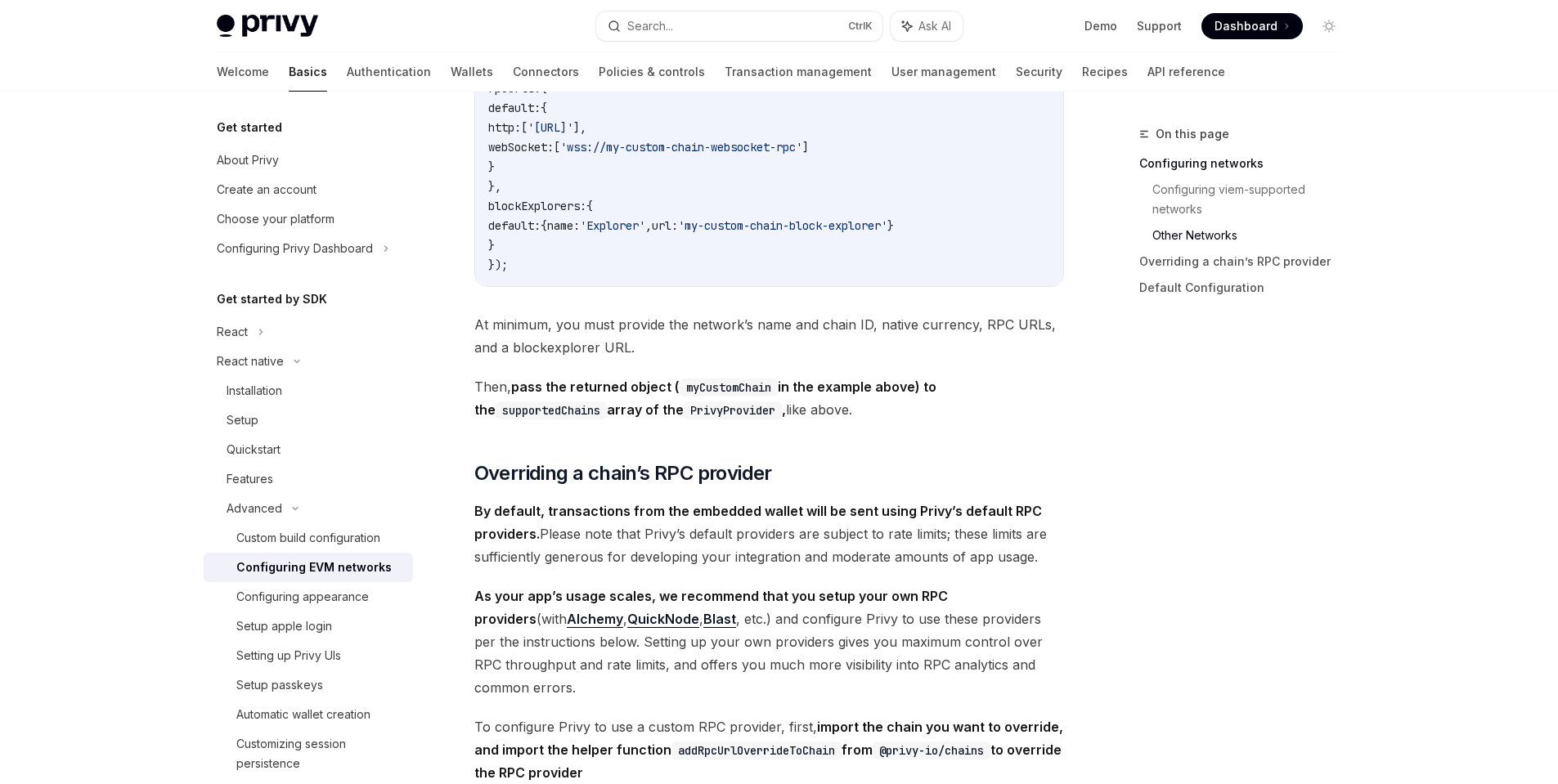
scroll to position [1392, 0]
